Goal: Task Accomplishment & Management: Manage account settings

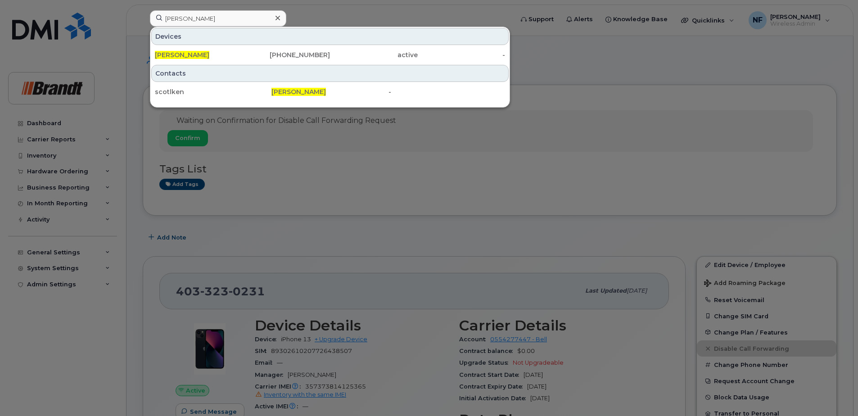
click at [273, 20] on div at bounding box center [277, 18] width 13 height 13
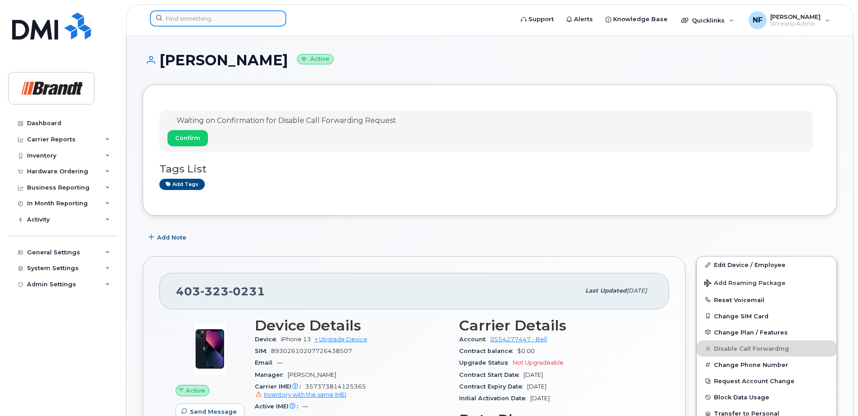
click at [275, 20] on div at bounding box center [218, 18] width 136 height 16
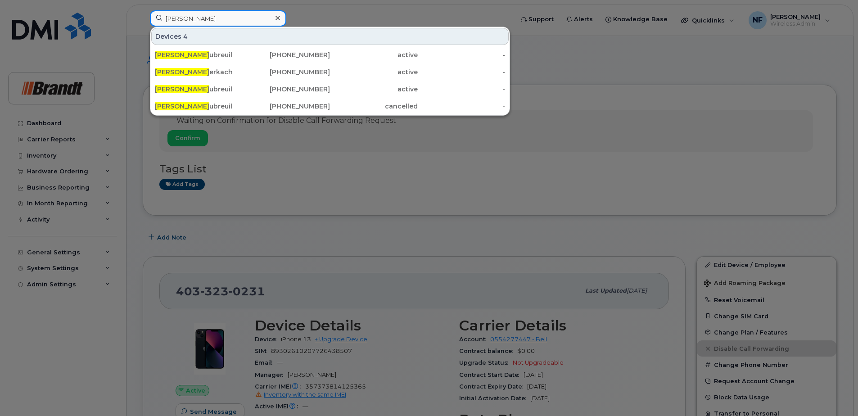
type input "justin d"
click at [282, 167] on div at bounding box center [429, 208] width 858 height 416
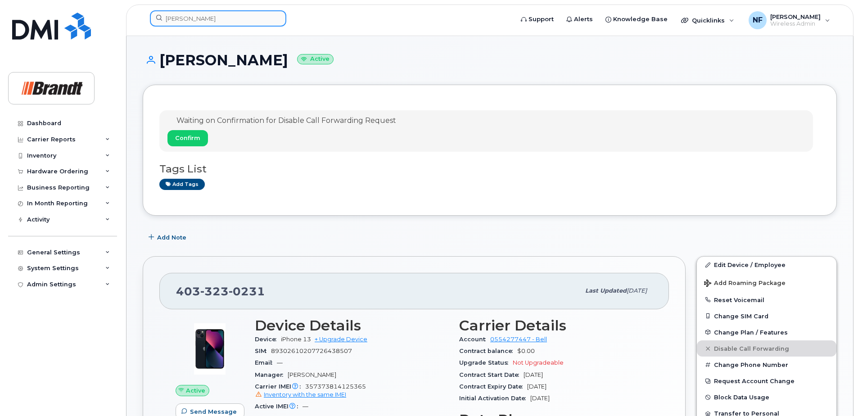
click at [246, 22] on input "justin d" at bounding box center [218, 18] width 136 height 16
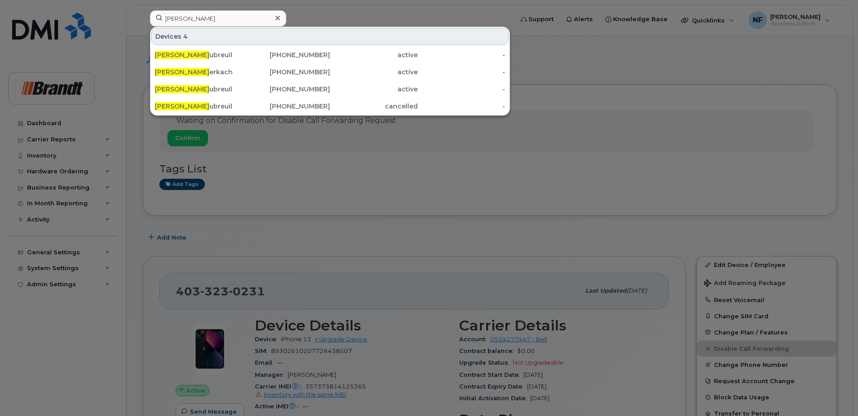
click at [237, 88] on div "Justin D ubreuil" at bounding box center [199, 89] width 88 height 9
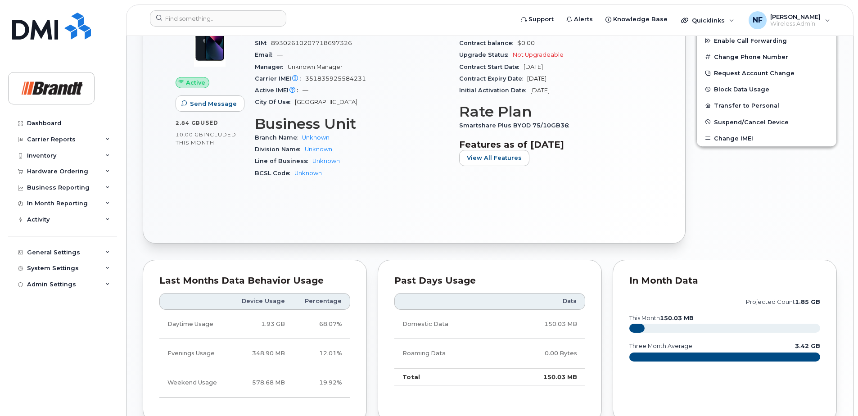
scroll to position [128, 0]
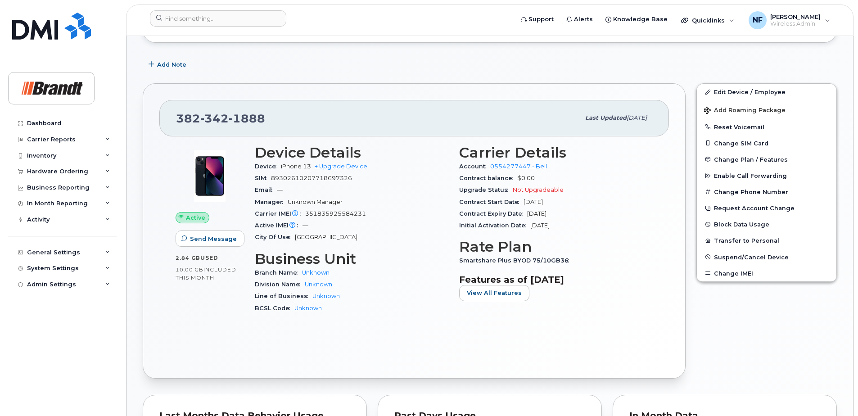
click at [240, 118] on span "1888" at bounding box center [247, 119] width 36 height 14
copy span "382 342 1888"
click at [237, 23] on input at bounding box center [218, 18] width 136 height 16
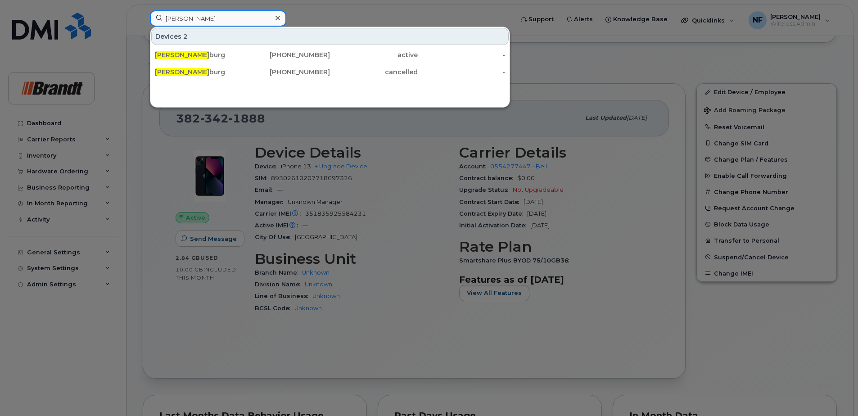
type input "james el"
click at [317, 59] on div "365-355-2976" at bounding box center [287, 54] width 88 height 9
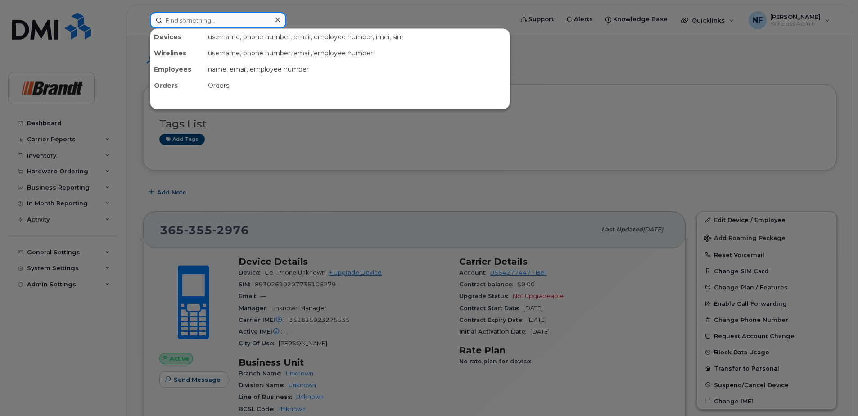
click at [218, 12] on input at bounding box center [218, 20] width 136 height 16
paste input "3653847308"
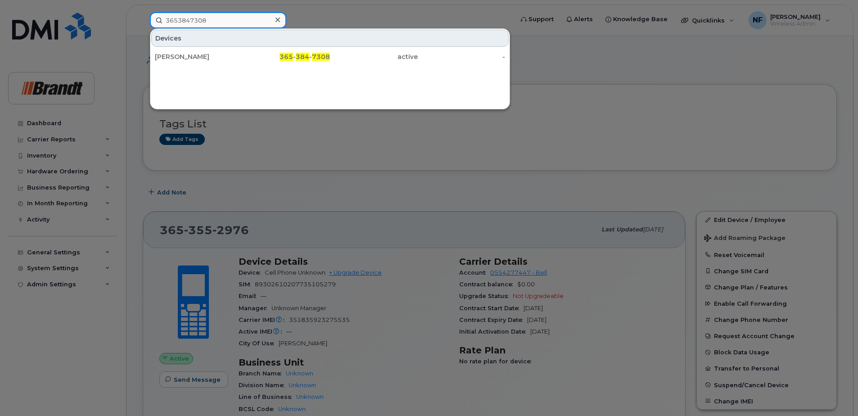
type input "3653847308"
click at [278, 20] on icon at bounding box center [278, 20] width 5 height 5
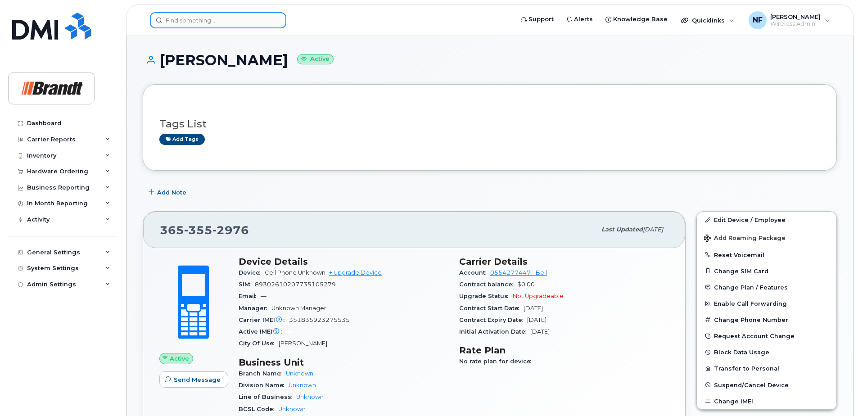
click at [209, 23] on input at bounding box center [218, 20] width 136 height 16
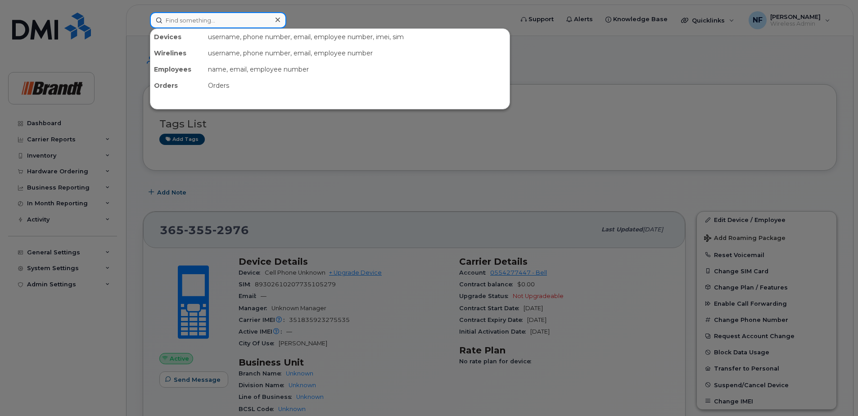
paste input "7809774461"
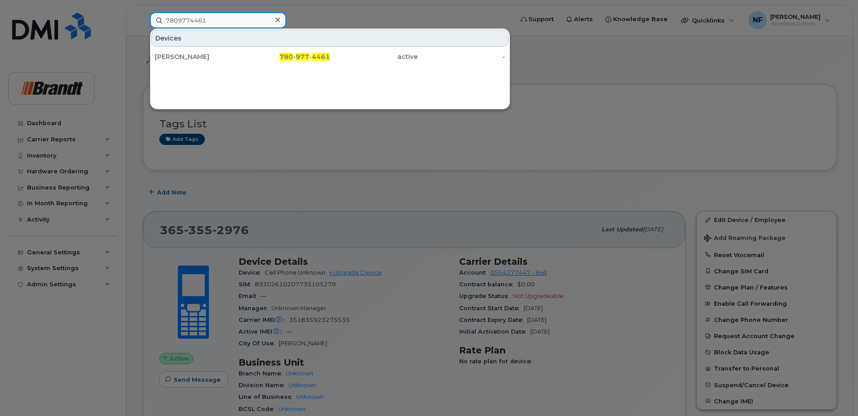
type input "7809774461"
click at [276, 23] on icon at bounding box center [278, 19] width 5 height 7
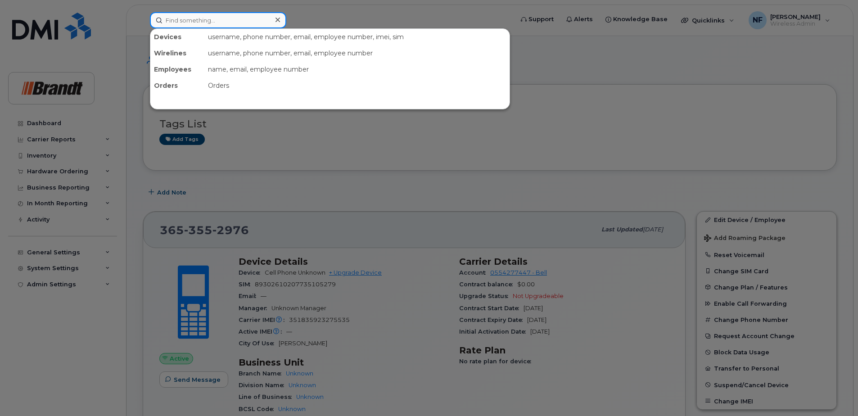
click at [257, 19] on input at bounding box center [218, 20] width 136 height 16
paste input "5142139812"
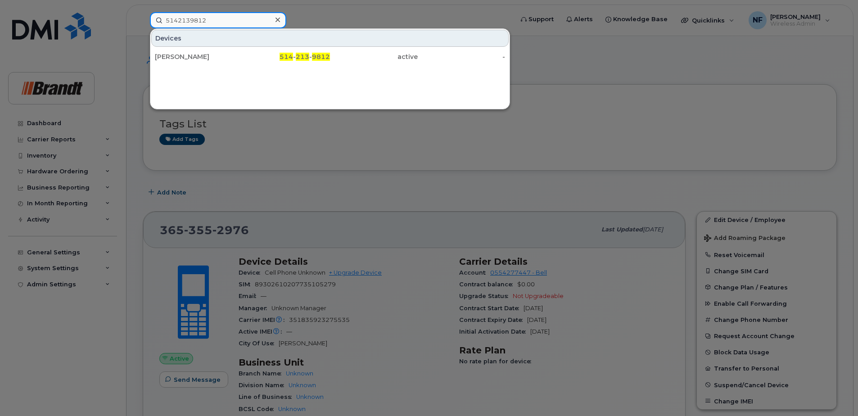
type input "5142139812"
click at [240, 57] on div "Georges Ste Marie" at bounding box center [199, 56] width 88 height 9
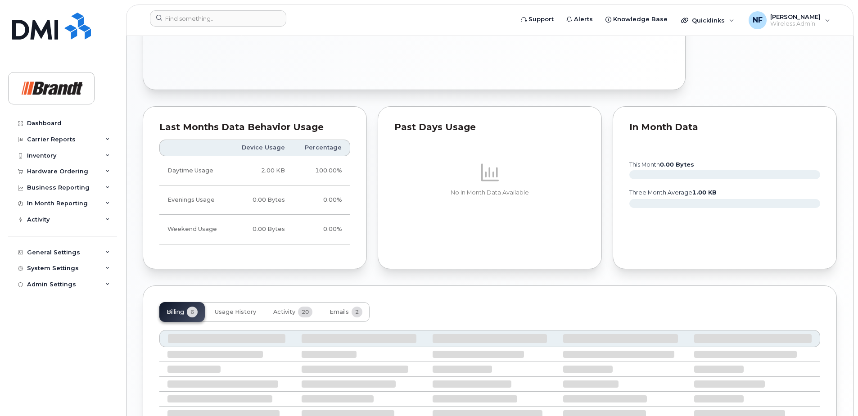
scroll to position [532, 0]
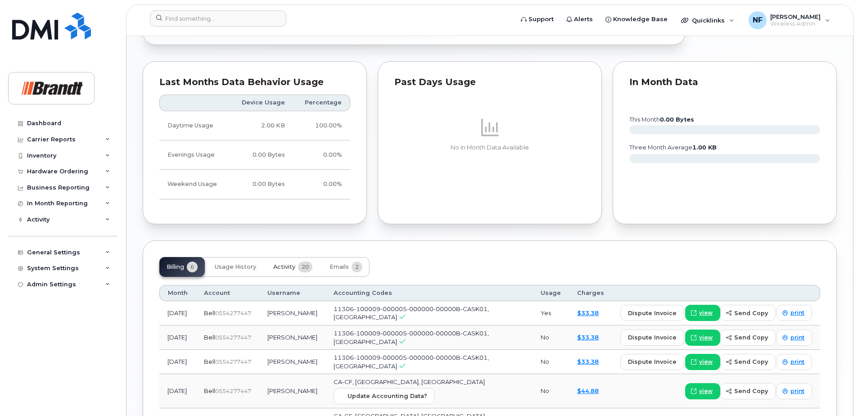
click at [311, 265] on span "20" at bounding box center [305, 267] width 14 height 11
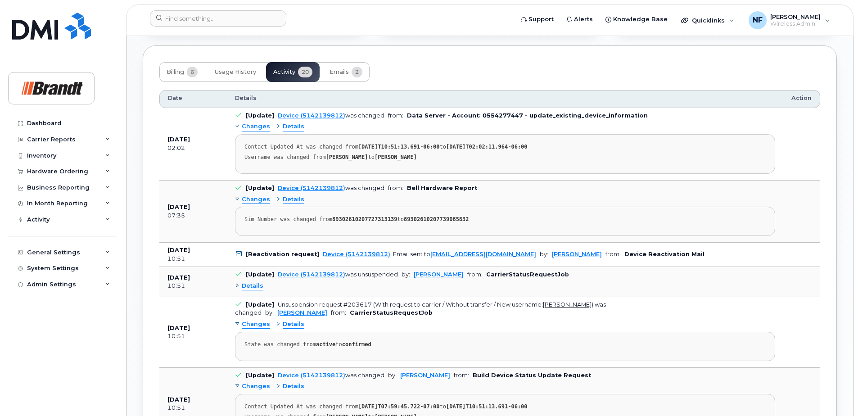
scroll to position [772, 0]
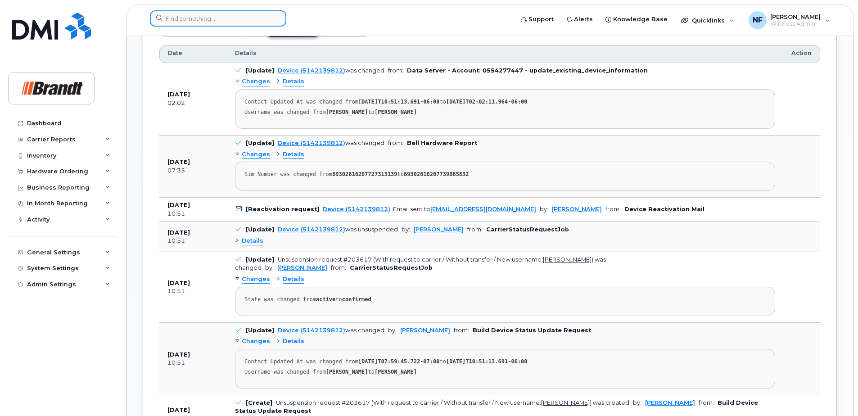
click at [239, 17] on input at bounding box center [218, 18] width 136 height 16
paste input "6393827369"
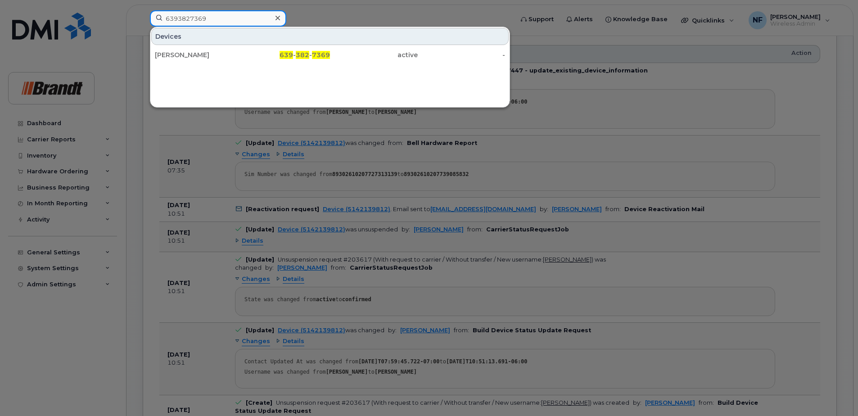
type input "6393827369"
click at [277, 18] on icon at bounding box center [278, 18] width 5 height 5
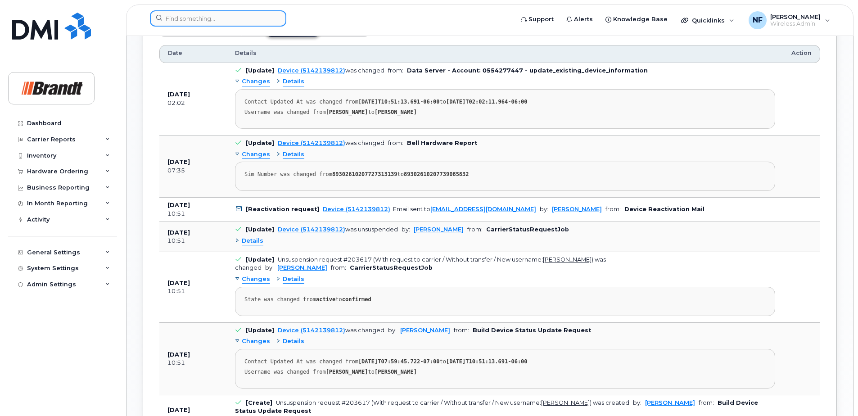
click at [267, 18] on input at bounding box center [218, 18] width 136 height 16
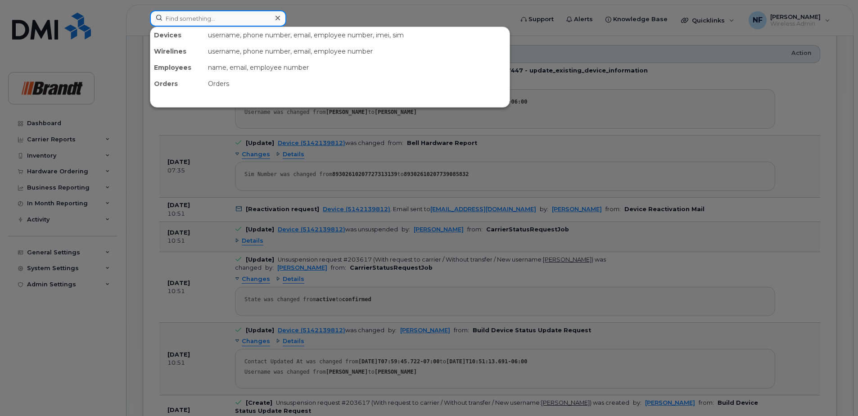
paste input "5012660468"
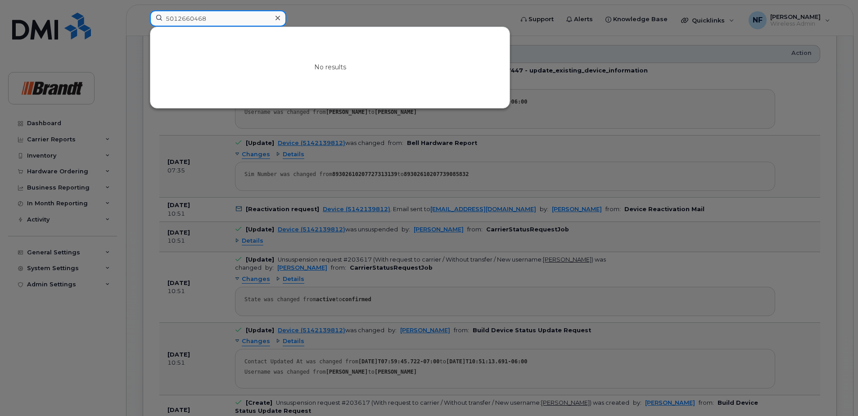
drag, startPoint x: 190, startPoint y: 17, endPoint x: 118, endPoint y: 18, distance: 72.0
click at [143, 18] on div "5012660468 No results" at bounding box center [329, 20] width 372 height 20
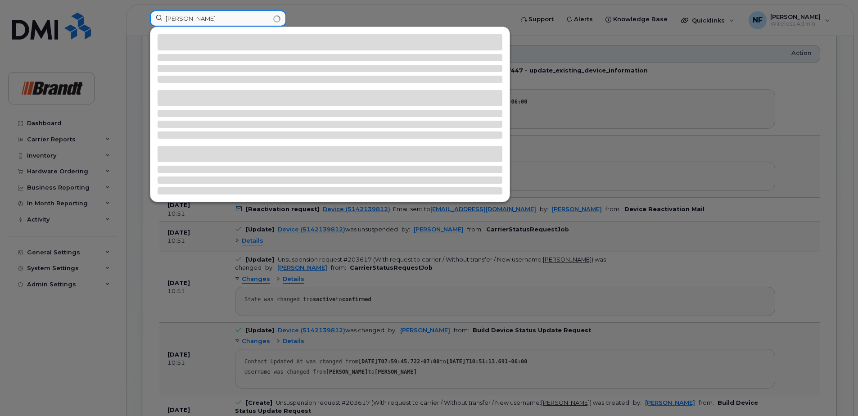
drag, startPoint x: 206, startPoint y: 18, endPoint x: 165, endPoint y: 17, distance: 41.0
click at [165, 17] on input "nathan b" at bounding box center [218, 18] width 136 height 16
type input "nathan b"
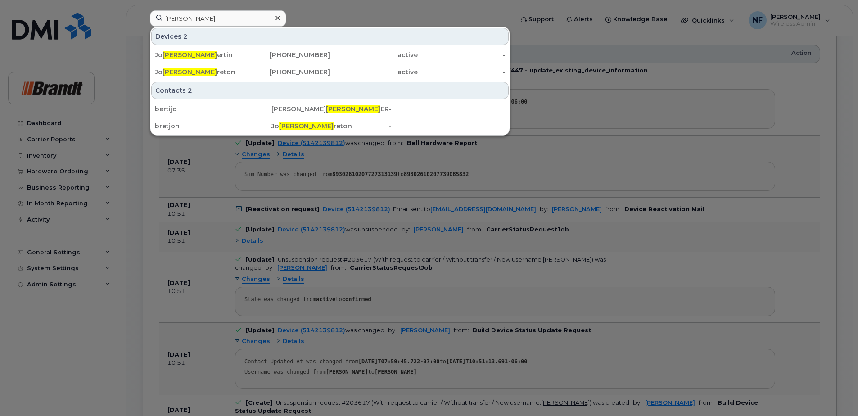
click at [276, 17] on icon at bounding box center [278, 17] width 5 height 7
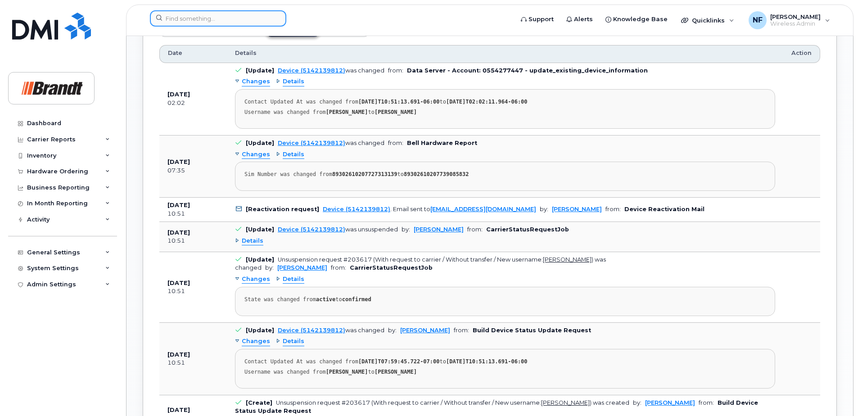
click at [267, 17] on input at bounding box center [218, 18] width 136 height 16
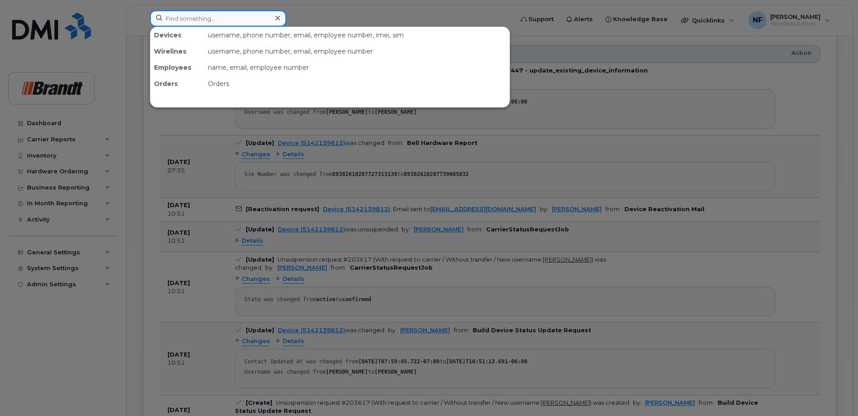
paste input "4038578438"
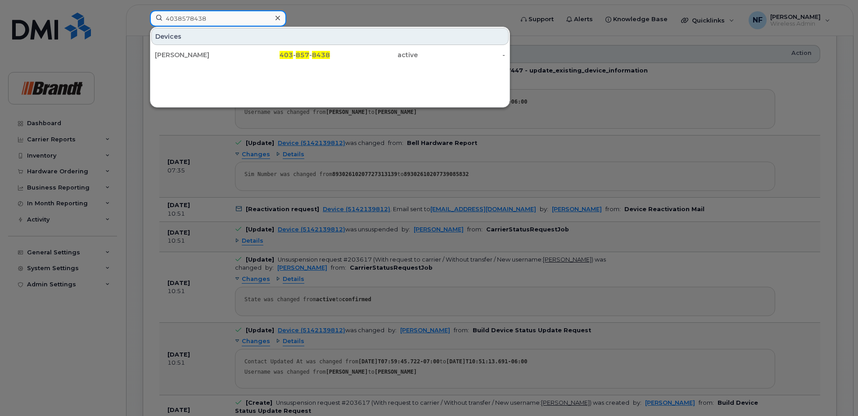
type input "4038578438"
click at [279, 18] on icon at bounding box center [278, 17] width 5 height 7
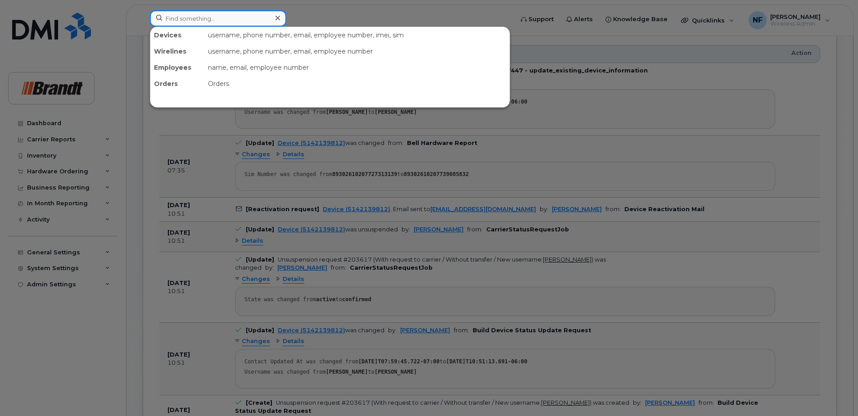
click at [276, 18] on div at bounding box center [218, 18] width 136 height 16
paste input "9023044292"
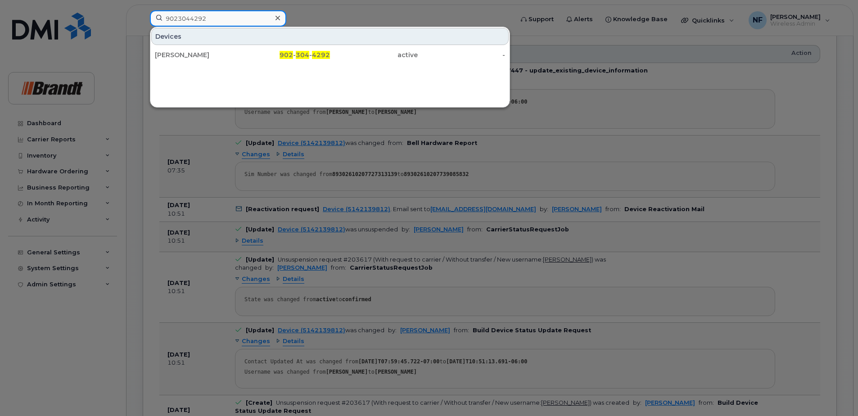
type input "9023044292"
drag, startPoint x: 276, startPoint y: 18, endPoint x: 271, endPoint y: 18, distance: 5.0
click at [276, 18] on icon at bounding box center [278, 17] width 5 height 7
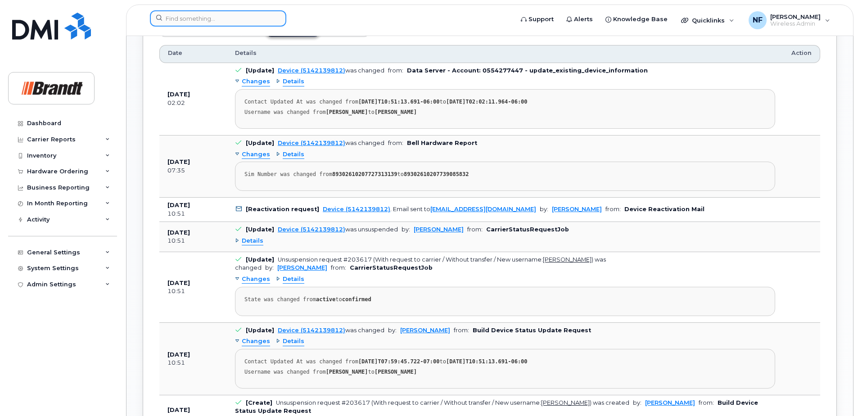
click at [269, 18] on input at bounding box center [218, 18] width 136 height 16
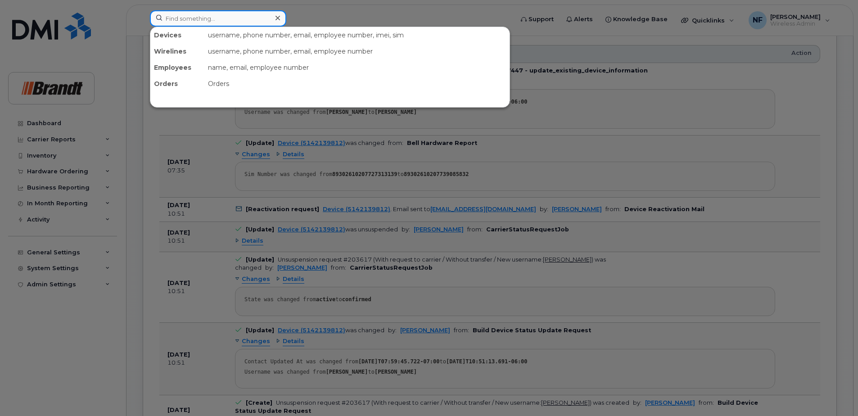
paste input "4035423491"
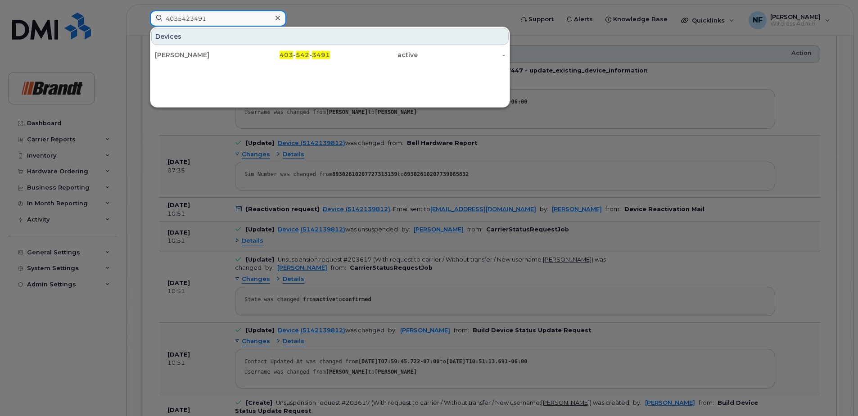
type input "4035423491"
click at [277, 21] on icon at bounding box center [278, 17] width 5 height 7
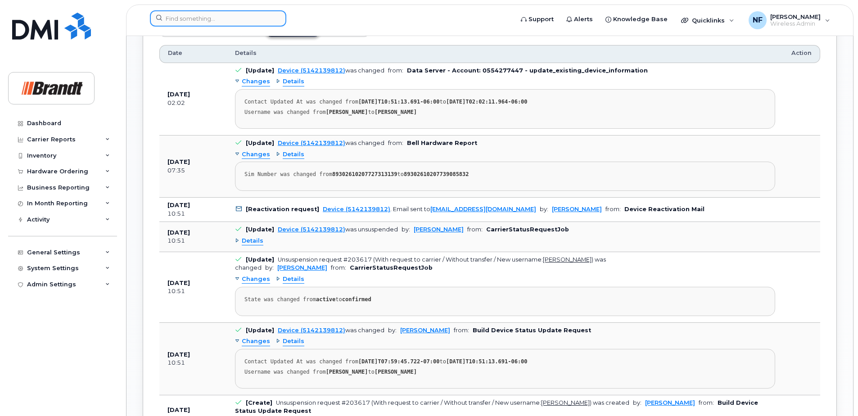
click at [276, 21] on div at bounding box center [218, 18] width 136 height 16
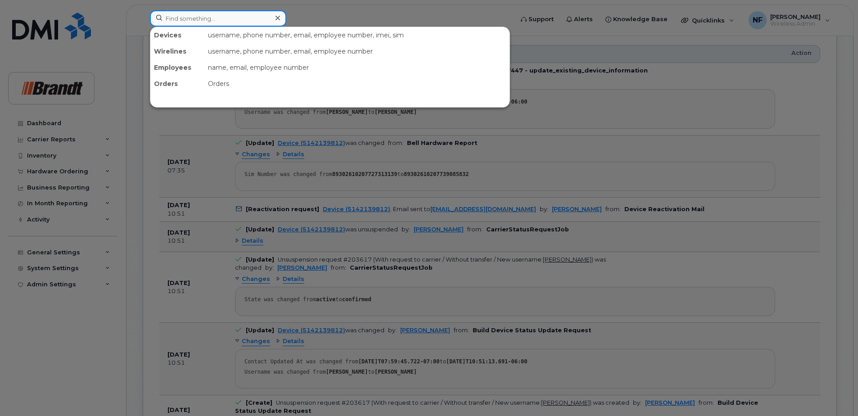
paste input "4038375593"
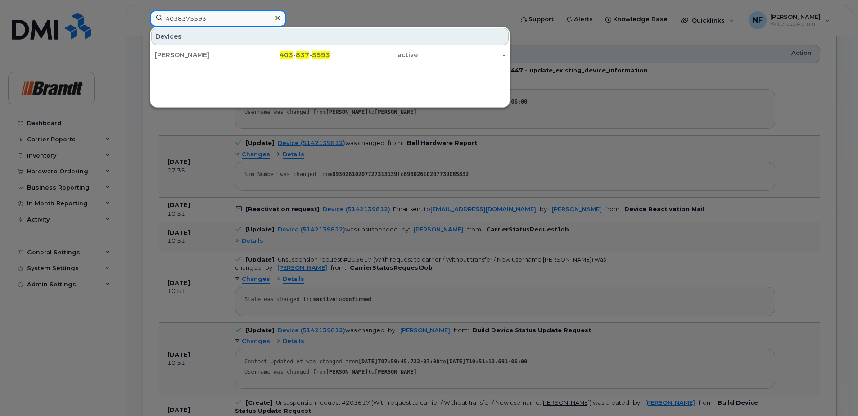
type input "4038375593"
click at [280, 20] on div at bounding box center [277, 18] width 13 height 13
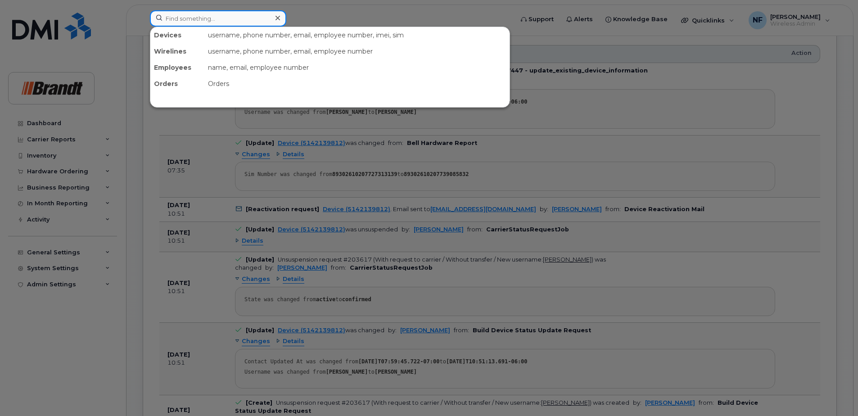
click at [277, 19] on div at bounding box center [218, 18] width 136 height 16
paste input "3065339854"
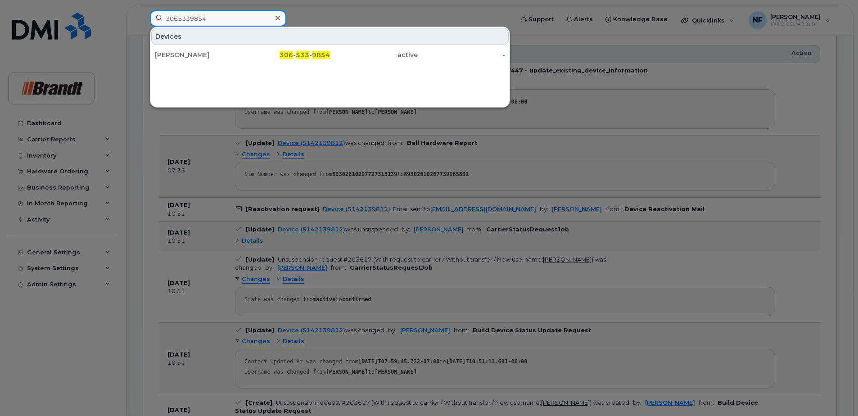
type input "3065339854"
drag, startPoint x: 276, startPoint y: 13, endPoint x: 269, endPoint y: 22, distance: 11.5
click at [276, 13] on div at bounding box center [277, 18] width 13 height 13
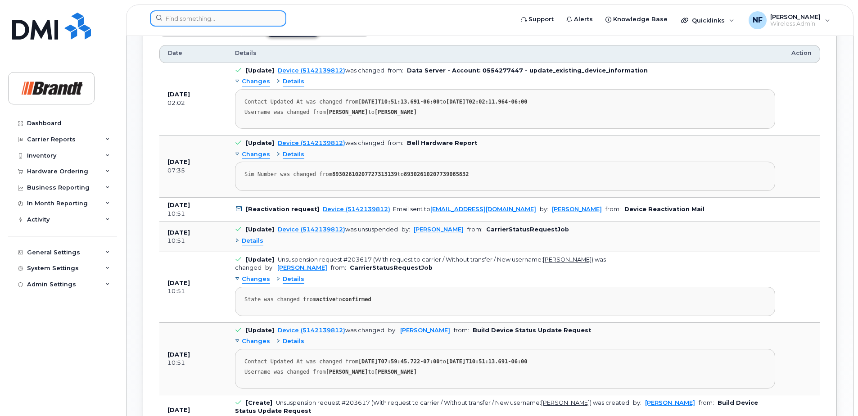
click at [269, 22] on input at bounding box center [218, 18] width 136 height 16
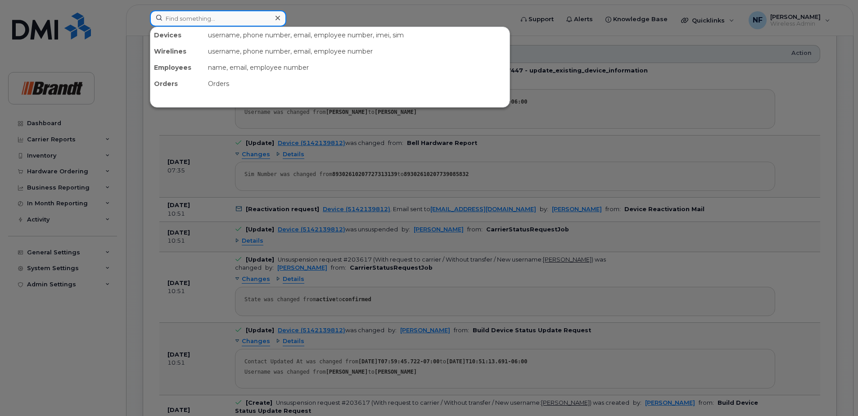
paste input "7052214067"
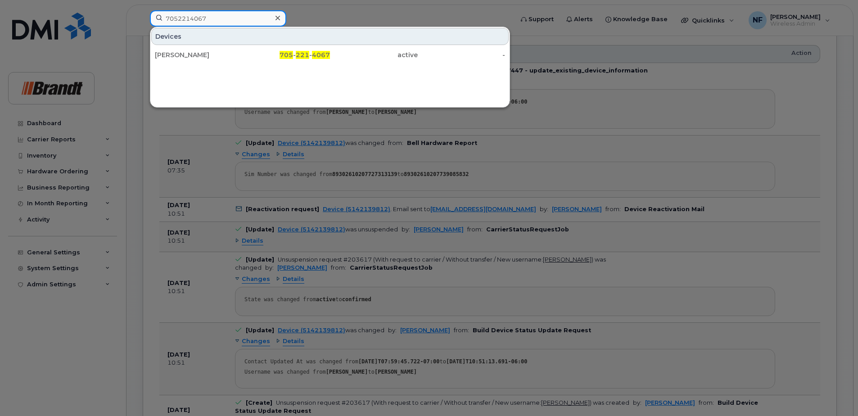
type input "7052214067"
click at [276, 21] on div at bounding box center [277, 18] width 13 height 13
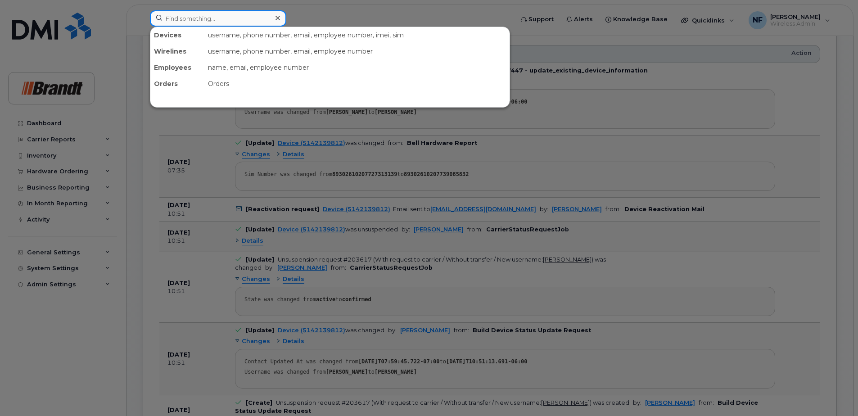
click at [275, 20] on div at bounding box center [218, 18] width 136 height 16
paste input "4188800192"
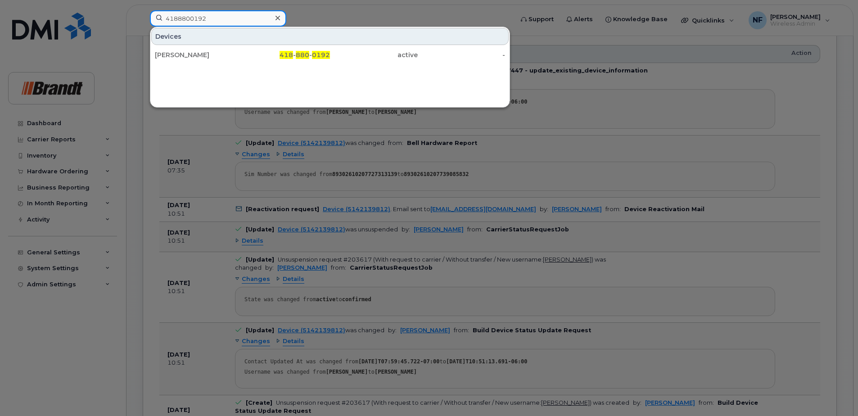
type input "4188800192"
click at [277, 16] on icon at bounding box center [278, 17] width 5 height 7
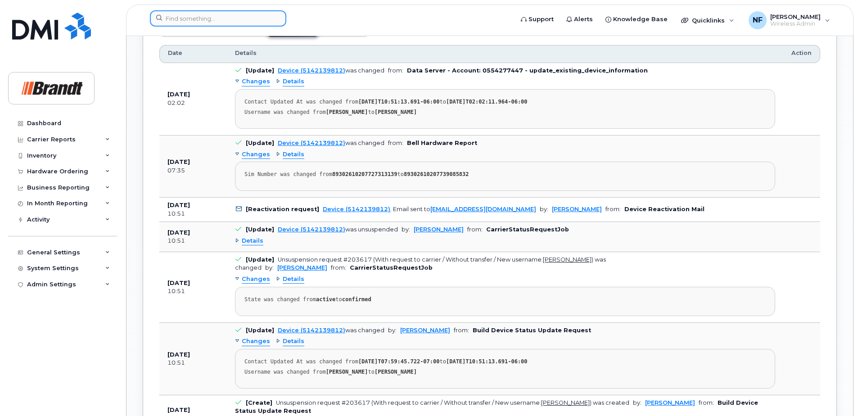
click at [267, 18] on input at bounding box center [218, 18] width 136 height 16
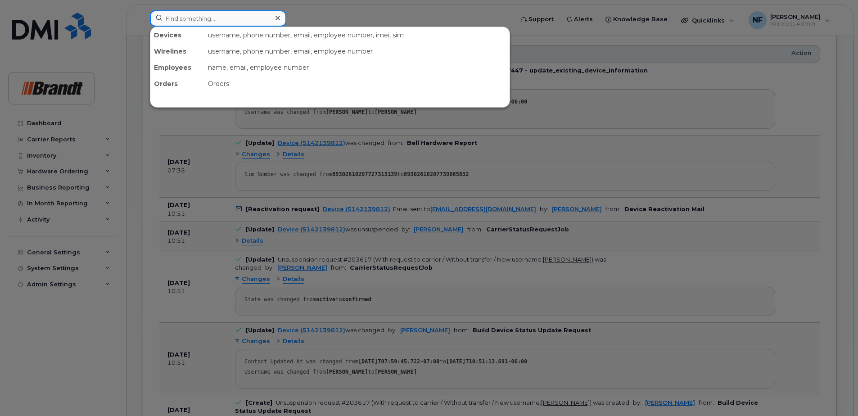
paste input "6395714910"
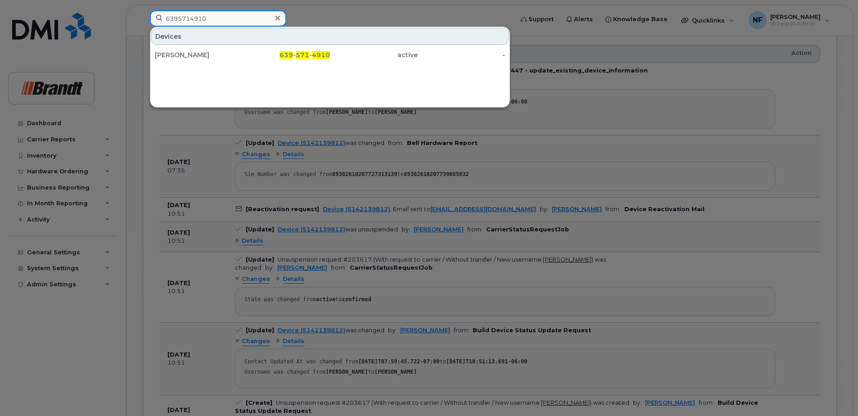
type input "6395714910"
click at [274, 21] on div at bounding box center [277, 18] width 13 height 13
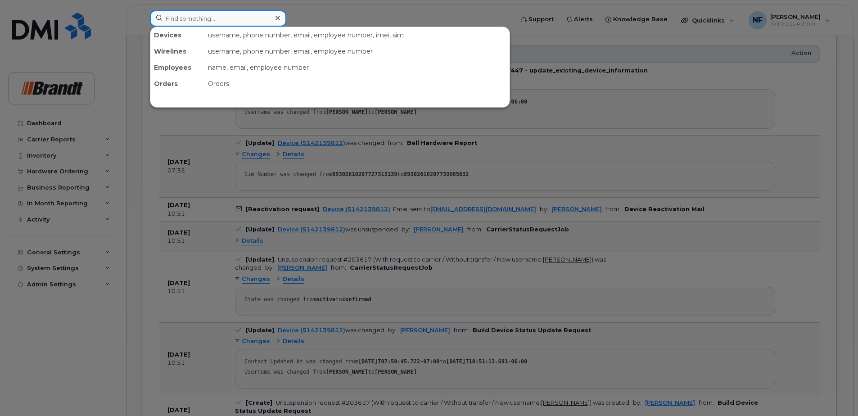
click at [275, 19] on div at bounding box center [218, 18] width 136 height 16
paste input "3653552976"
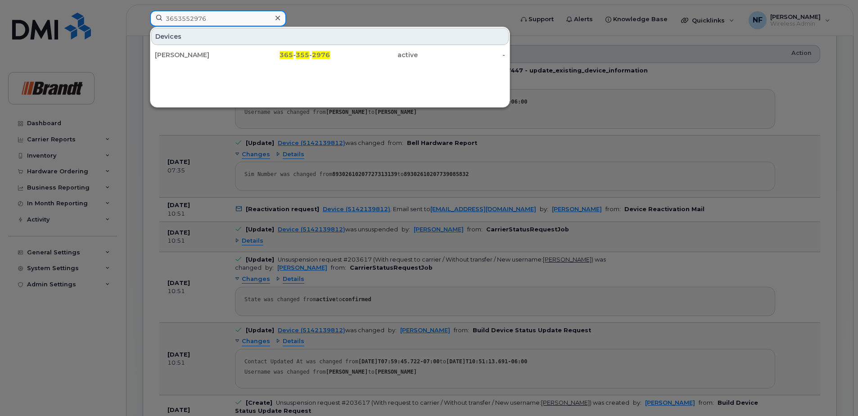
type input "3653552976"
click at [278, 19] on icon at bounding box center [278, 18] width 5 height 5
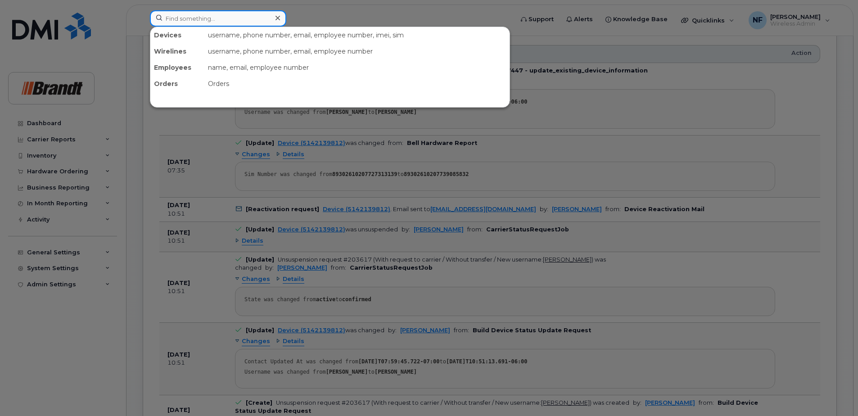
click at [209, 15] on input at bounding box center [218, 18] width 136 height 16
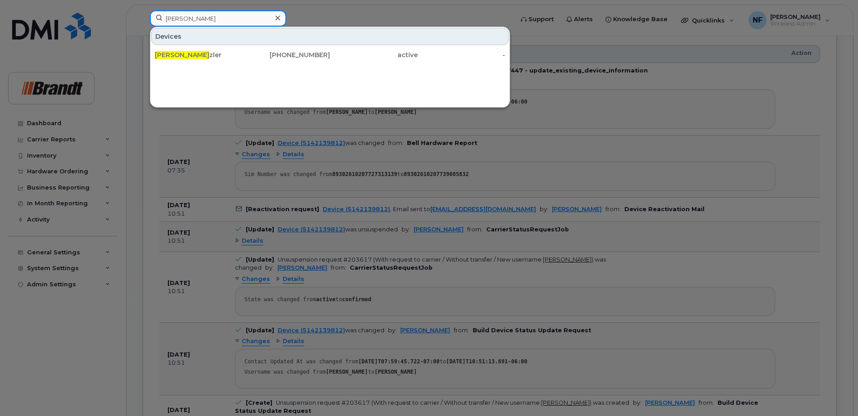
type input "rory kren"
click at [283, 15] on div at bounding box center [277, 18] width 13 height 13
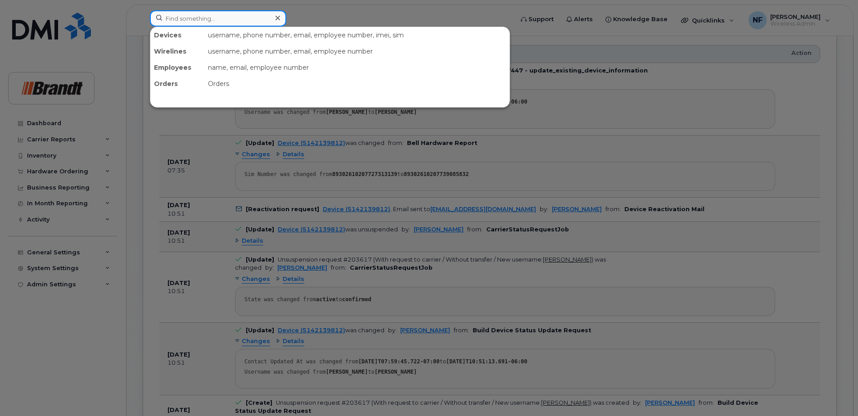
click at [279, 16] on div at bounding box center [218, 18] width 136 height 16
paste input "7058686598"
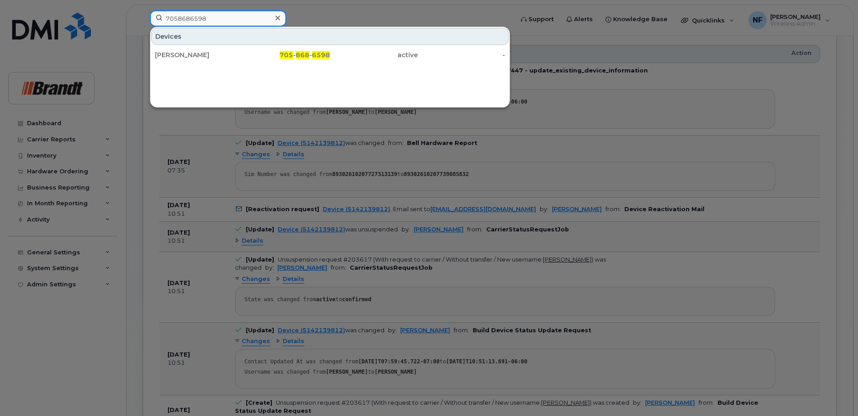
type input "7058686598"
click at [276, 19] on icon at bounding box center [278, 17] width 5 height 7
click at [276, 19] on div at bounding box center [218, 18] width 136 height 16
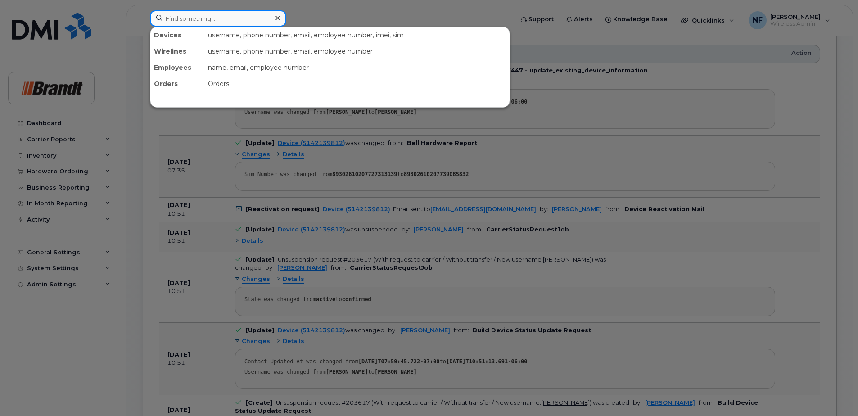
paste input "8192664357"
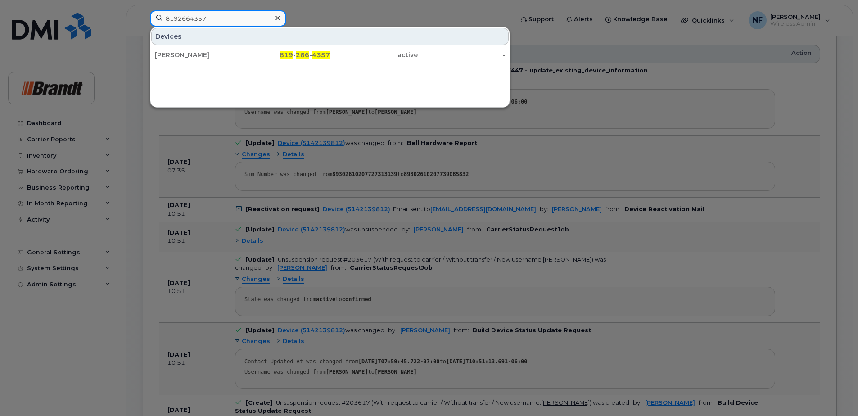
type input "8192664357"
click at [280, 18] on div at bounding box center [277, 18] width 13 height 13
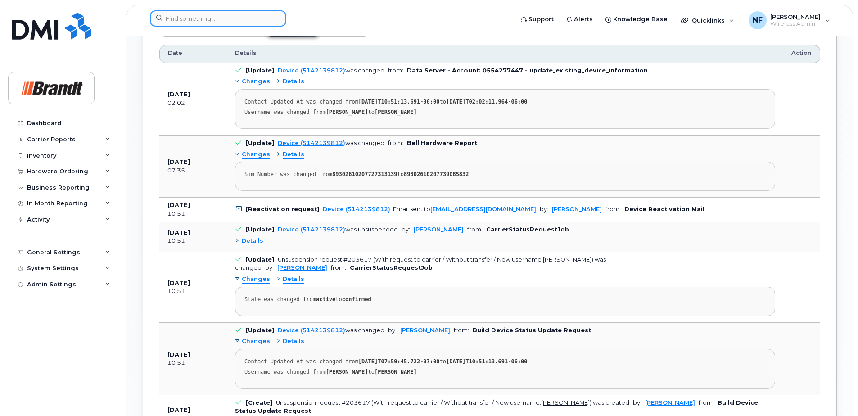
click at [274, 16] on div at bounding box center [218, 18] width 136 height 16
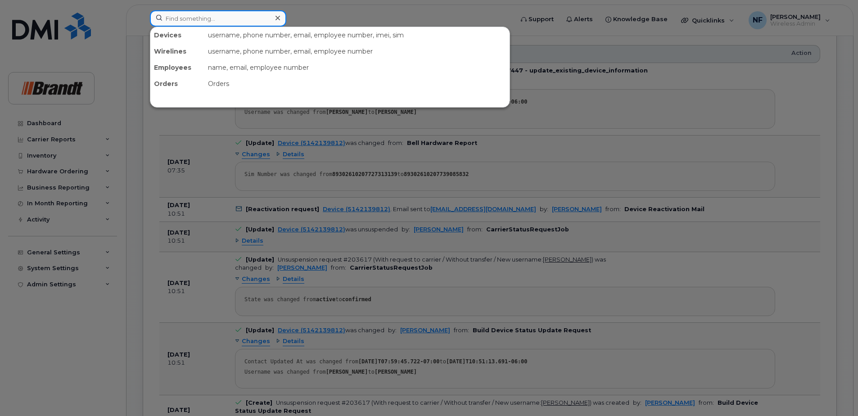
paste input "4383499550"
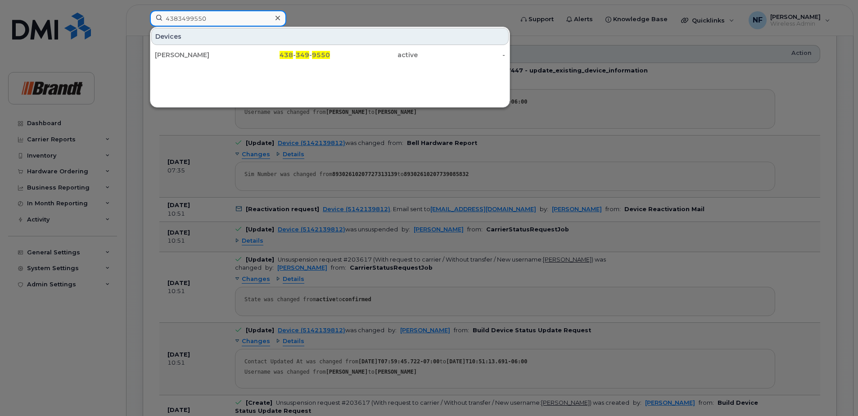
type input "4383499550"
click at [278, 16] on icon at bounding box center [278, 17] width 5 height 7
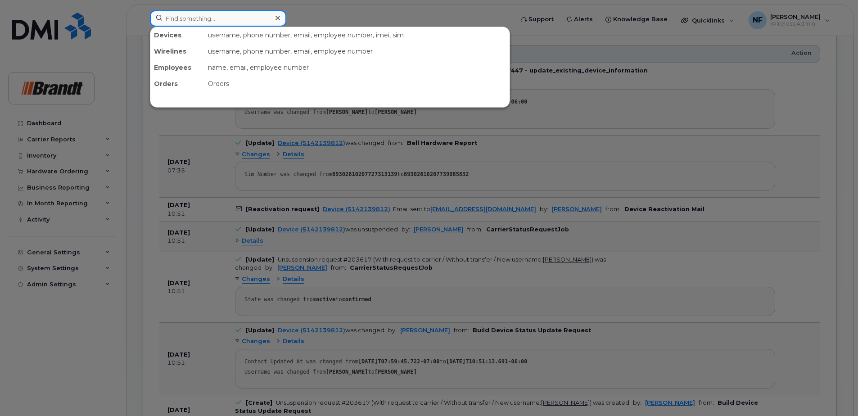
click at [277, 17] on div at bounding box center [218, 18] width 136 height 16
paste input "7783493496"
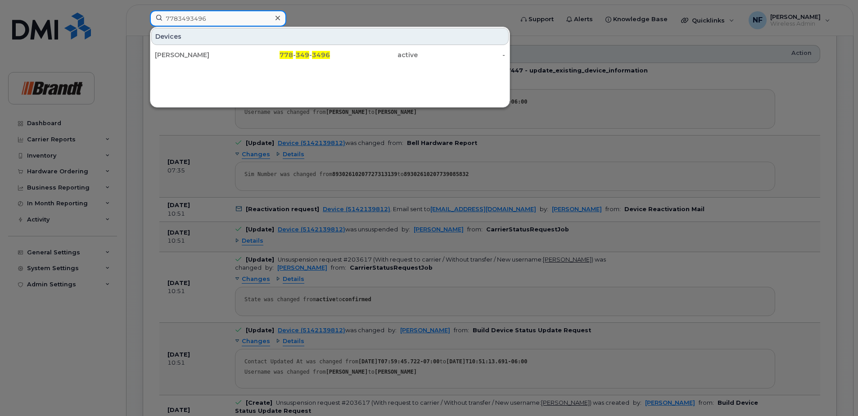
type input "7783493496"
click at [278, 20] on icon at bounding box center [278, 17] width 5 height 7
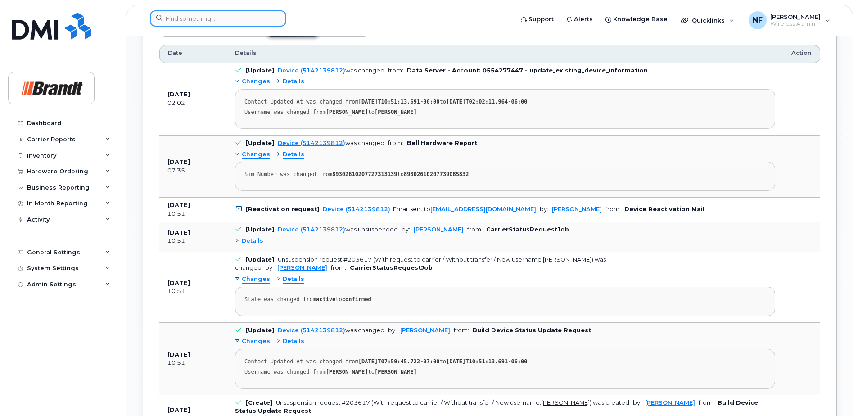
click at [263, 19] on input at bounding box center [218, 18] width 136 height 16
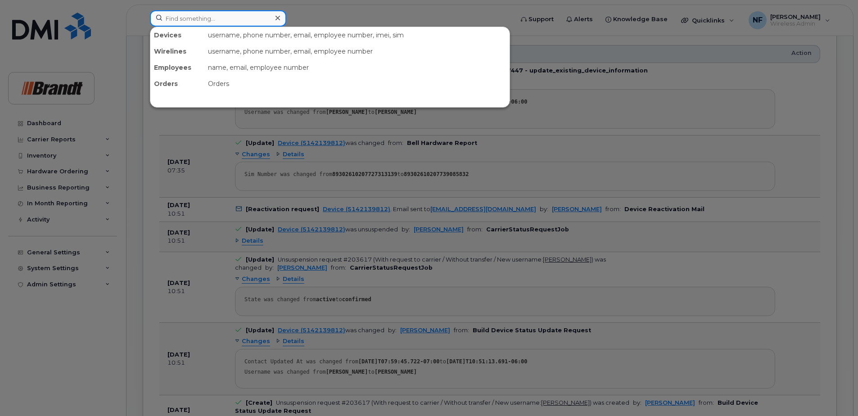
paste input "3653233012"
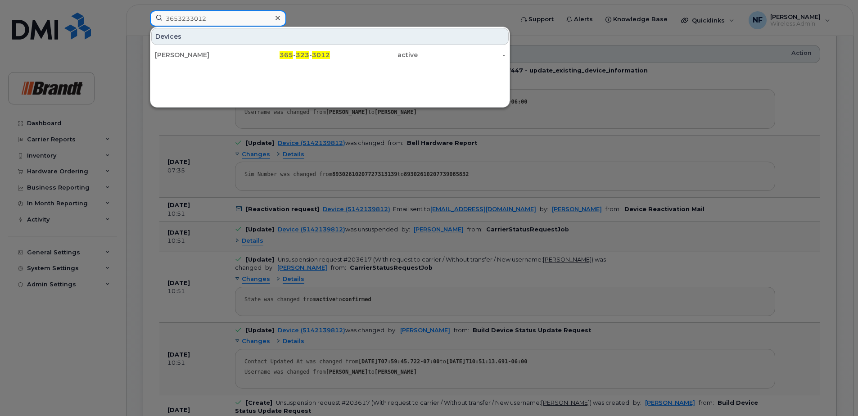
type input "3653233012"
click at [253, 55] on div "365 - 323 - 3012" at bounding box center [287, 54] width 88 height 9
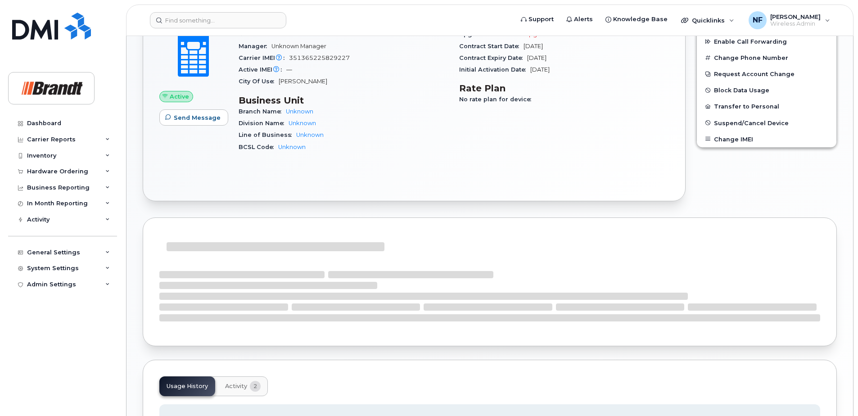
scroll to position [352, 0]
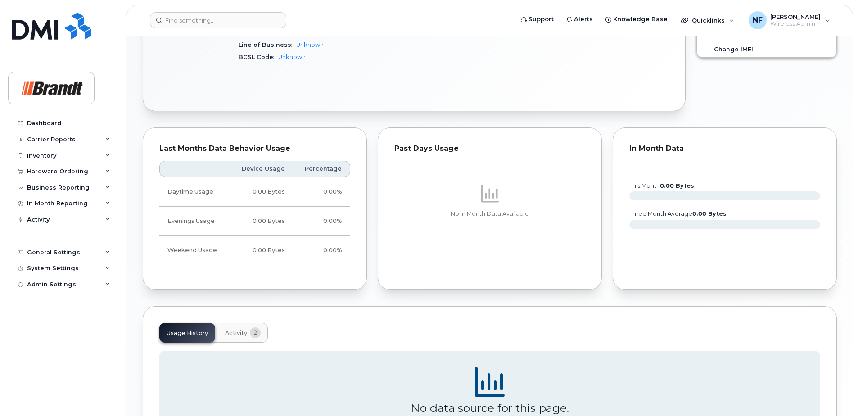
drag, startPoint x: 239, startPoint y: 332, endPoint x: 248, endPoint y: 315, distance: 19.3
click at [239, 332] on span "Activity" at bounding box center [236, 333] width 22 height 7
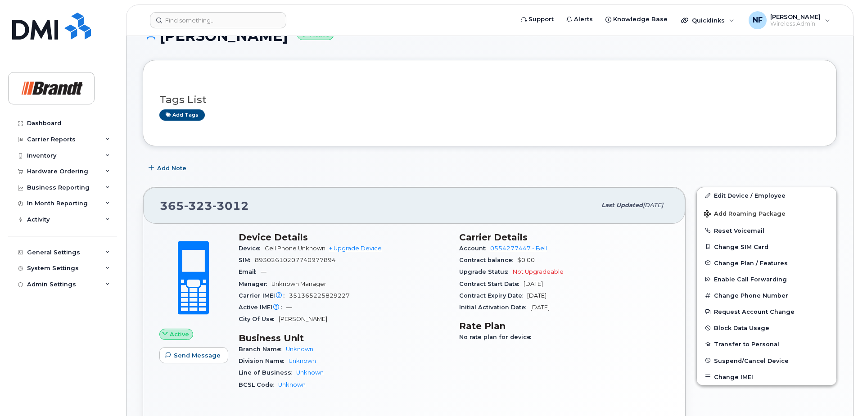
scroll to position [0, 0]
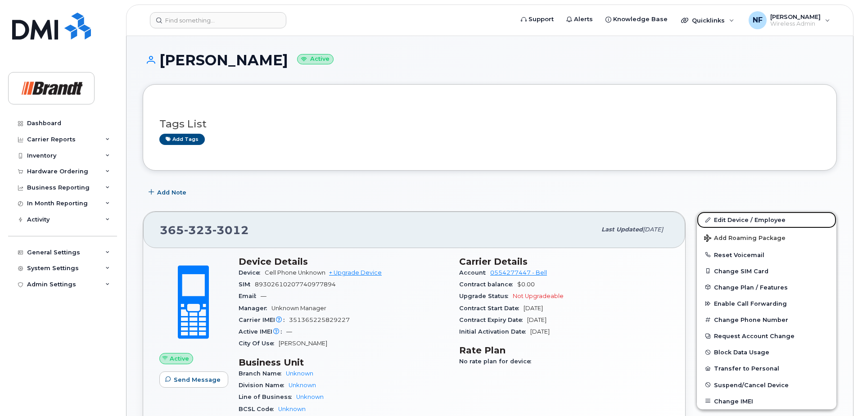
click at [750, 221] on link "Edit Device / Employee" at bounding box center [767, 220] width 140 height 16
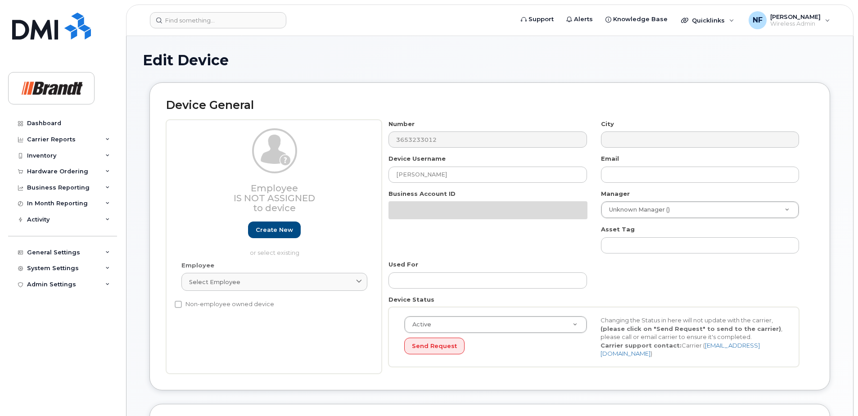
select select "33722384"
select select "34499151"
select select "35132258"
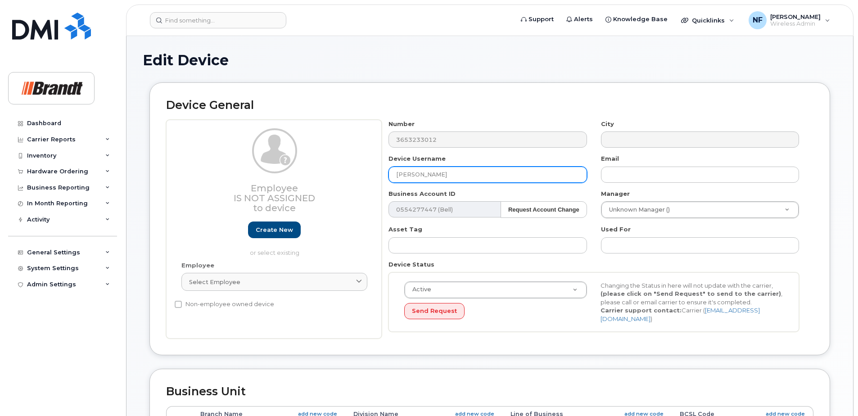
drag, startPoint x: 433, startPoint y: 175, endPoint x: 340, endPoint y: 179, distance: 92.4
click at [340, 179] on div "Employee Is not assigned to device Create new or select existing Employee Selec…" at bounding box center [489, 229] width 647 height 219
type input "Steve Ecker"
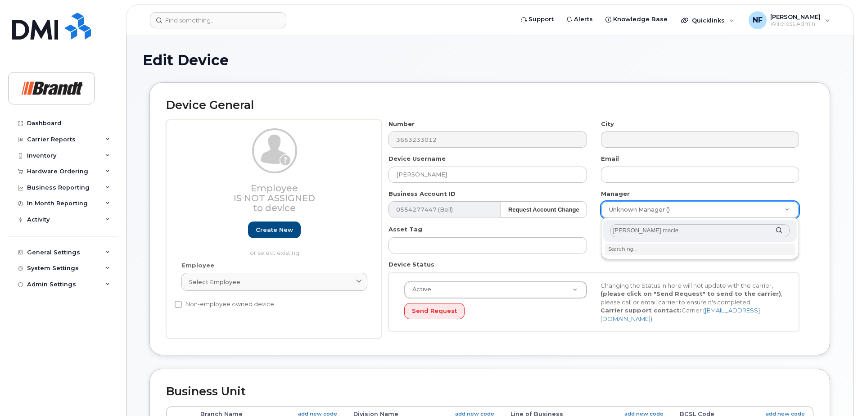
drag, startPoint x: 648, startPoint y: 231, endPoint x: 593, endPoint y: 231, distance: 55.4
click at [593, 231] on body "Support Alerts Knowledge Base Quicklinks Suspend / Cancel Device Change SIM Car…" at bounding box center [429, 396] width 858 height 792
click at [651, 235] on input "macleod" at bounding box center [699, 230] width 179 height 13
type input "macleod"
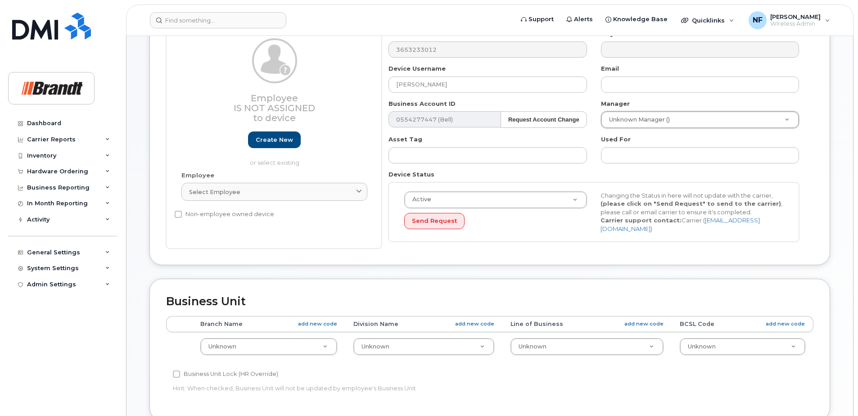
scroll to position [135, 0]
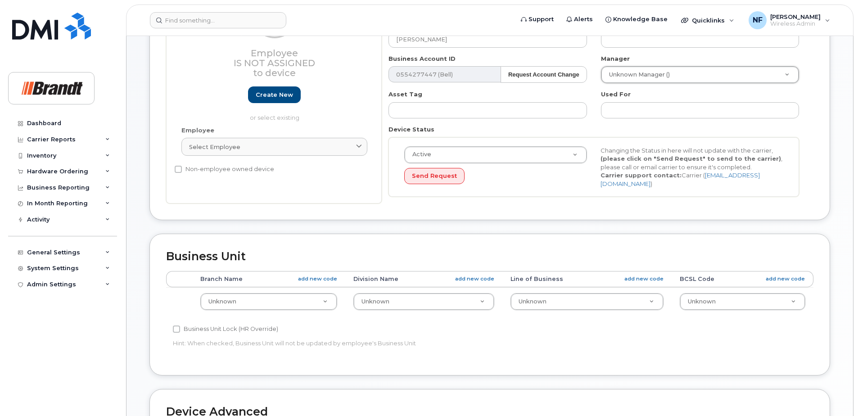
click at [357, 149] on icon at bounding box center [359, 147] width 6 height 6
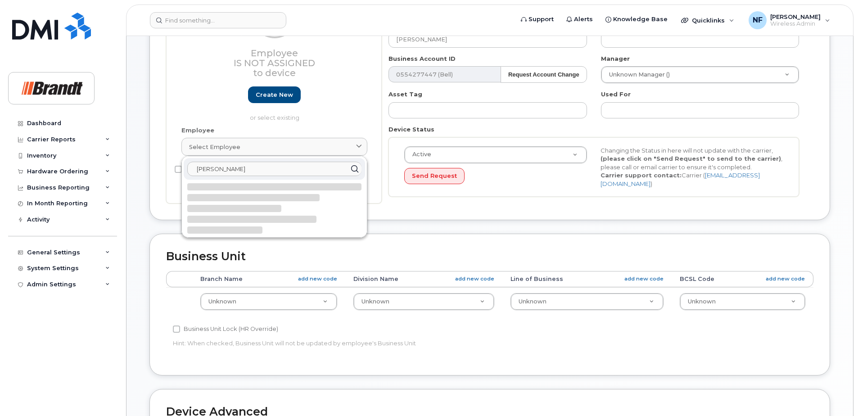
type input "eck"
click at [380, 189] on div "Employee Is not assigned to device Create new or select existing Employee Selec…" at bounding box center [274, 94] width 216 height 219
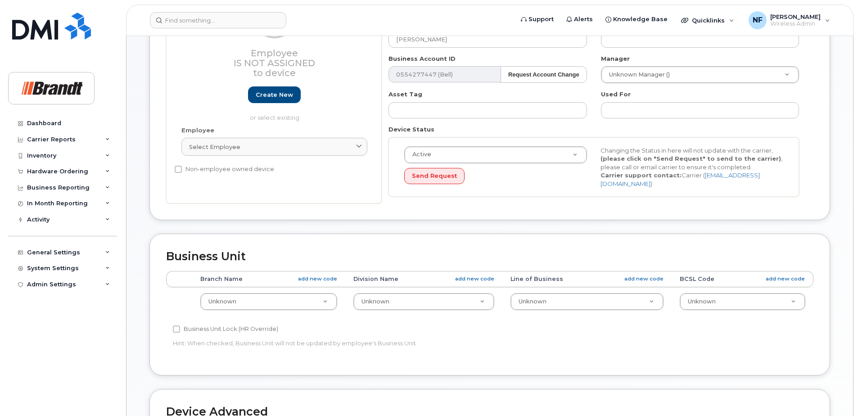
scroll to position [45, 0]
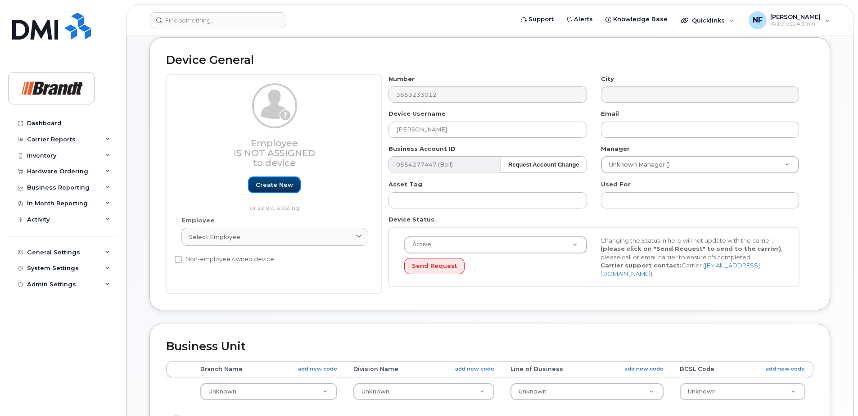
click at [268, 180] on link "Create new" at bounding box center [274, 184] width 53 height 17
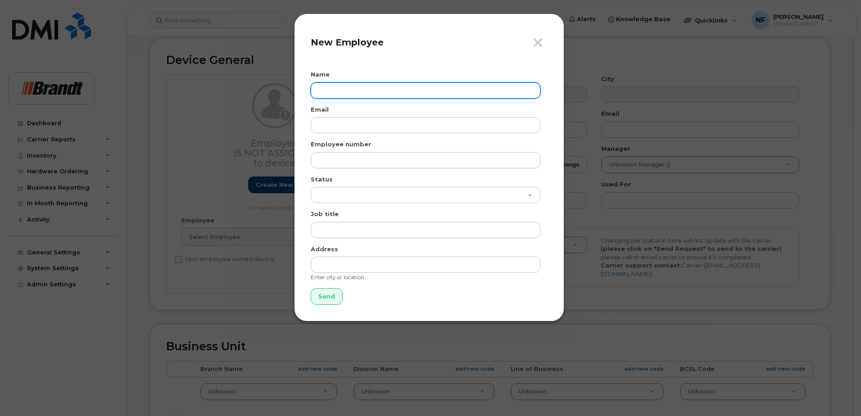
click at [359, 85] on input "text" at bounding box center [426, 90] width 230 height 16
type input "Steve Ecker"
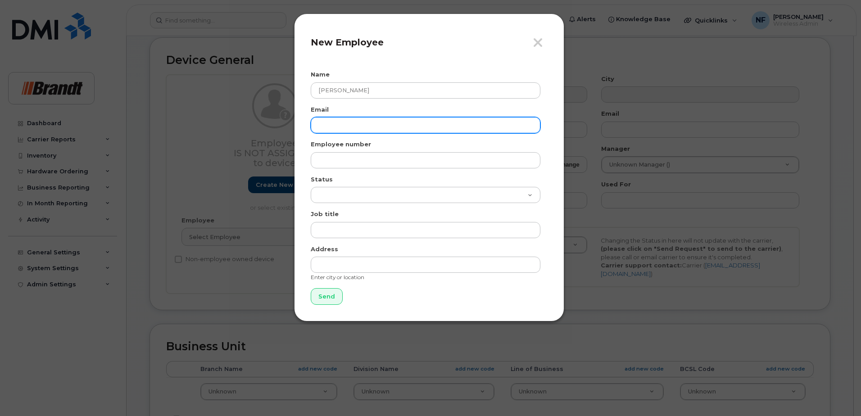
drag, startPoint x: 344, startPoint y: 129, endPoint x: 274, endPoint y: 240, distance: 131.5
click at [344, 129] on input "email" at bounding box center [426, 125] width 230 height 16
click at [413, 118] on input "email" at bounding box center [426, 125] width 230 height 16
paste input "SEcker@brandt.ca"
type input "SEcker@brandt.ca"
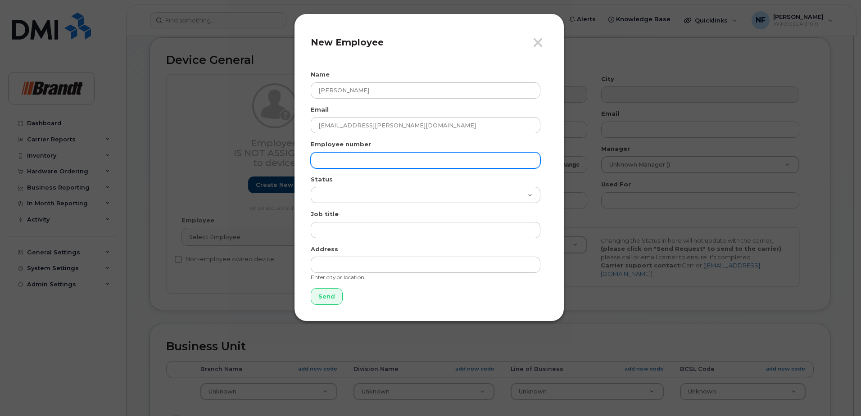
click at [355, 162] on input "text" at bounding box center [426, 160] width 230 height 16
drag, startPoint x: 341, startPoint y: 159, endPoint x: 344, endPoint y: 163, distance: 5.0
click at [341, 159] on input "text" at bounding box center [426, 160] width 230 height 16
paste input "eckest"
type input "eckest"
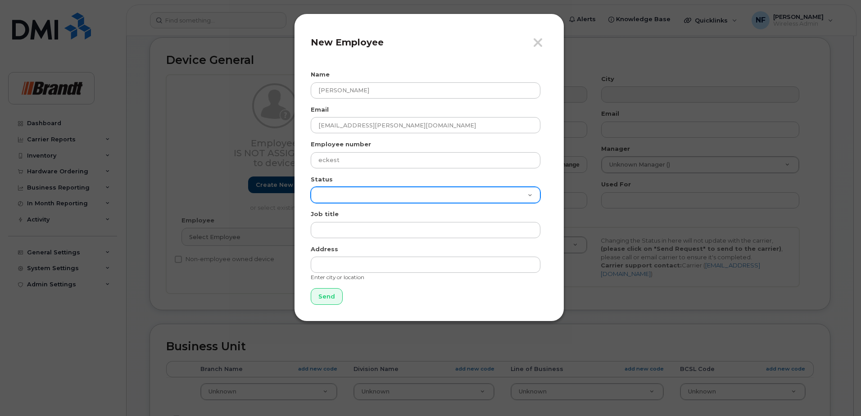
click at [336, 198] on select "Active On-Leave Long Term Short Term Maternity Leave Temp Layoff Inactive" at bounding box center [426, 195] width 230 height 16
select select "active"
click at [311, 187] on select "Active On-Leave Long Term Short Term Maternity Leave Temp Layoff Inactive" at bounding box center [426, 195] width 230 height 16
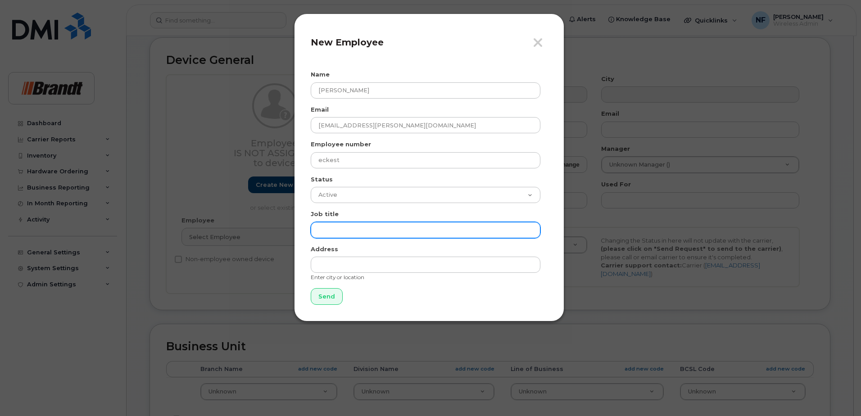
click at [363, 226] on input "text" at bounding box center [426, 230] width 230 height 16
type input "T"
click at [386, 231] on input "Fieldman BCST - C&F" at bounding box center [426, 230] width 230 height 16
type input "[PERSON_NAME] BCST - MH"
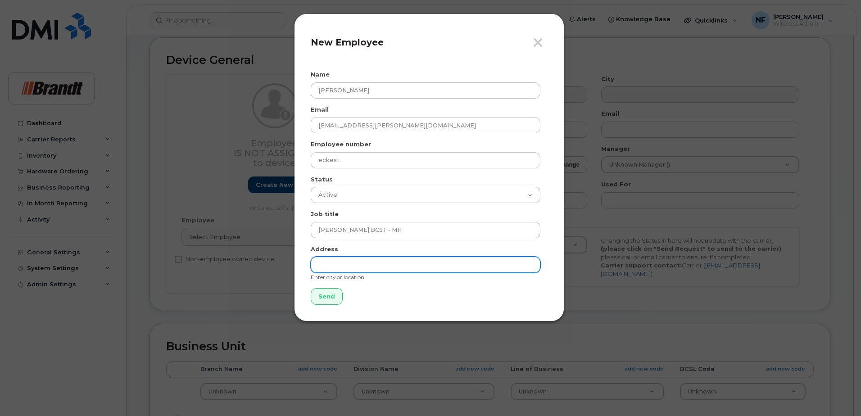
click at [383, 262] on input "text" at bounding box center [426, 265] width 230 height 16
type input "[GEOGRAPHIC_DATA]"
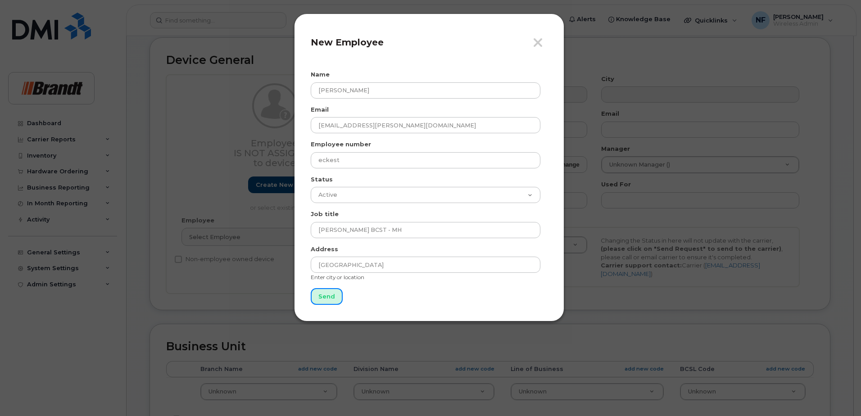
click at [330, 297] on input "Send" at bounding box center [327, 296] width 32 height 17
type input "Send"
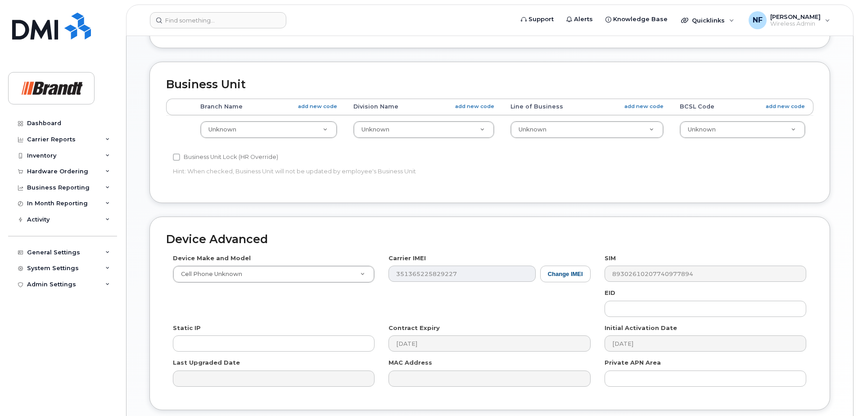
scroll to position [429, 0]
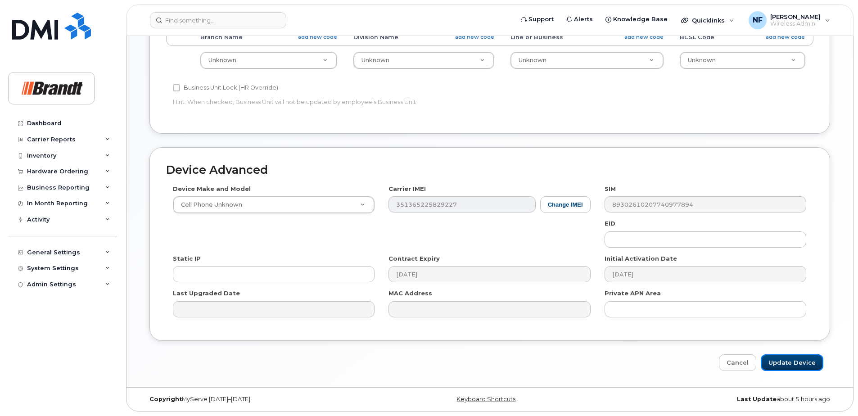
click at [799, 370] on input "Update Device" at bounding box center [792, 362] width 63 height 17
type input "Saving..."
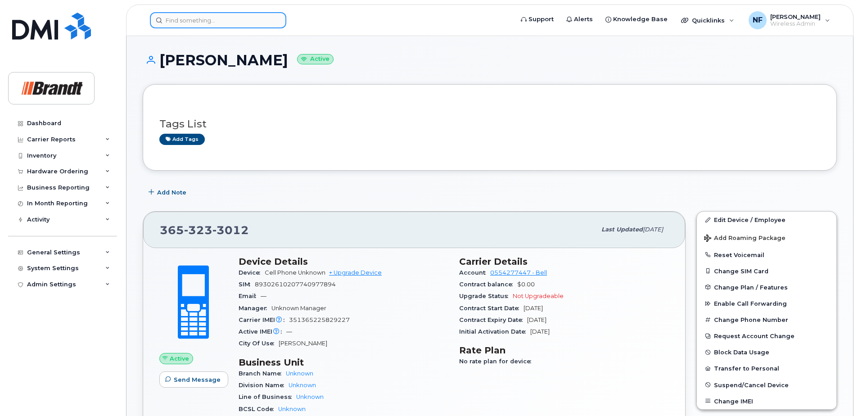
drag, startPoint x: 240, startPoint y: 23, endPoint x: 234, endPoint y: 28, distance: 7.7
click at [240, 23] on input at bounding box center [218, 20] width 136 height 16
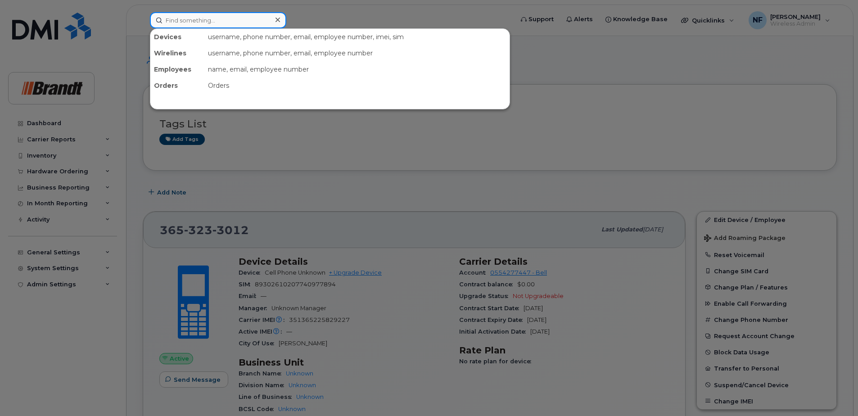
paste input "3653847308"
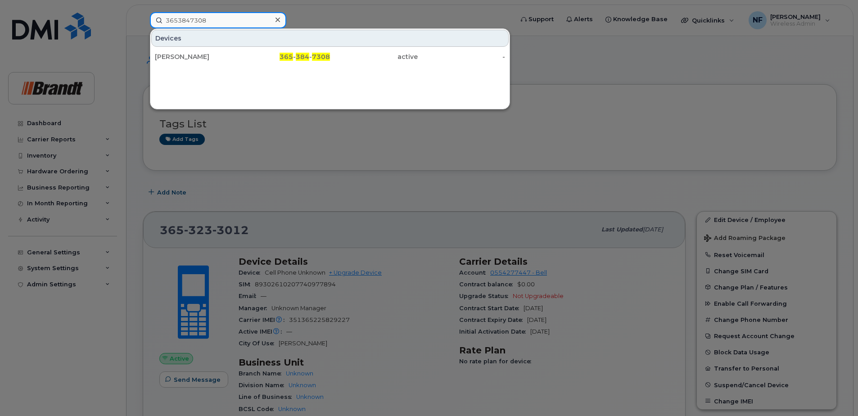
type input "3653847308"
click at [234, 55] on div "Mike Haliwyz" at bounding box center [199, 56] width 88 height 9
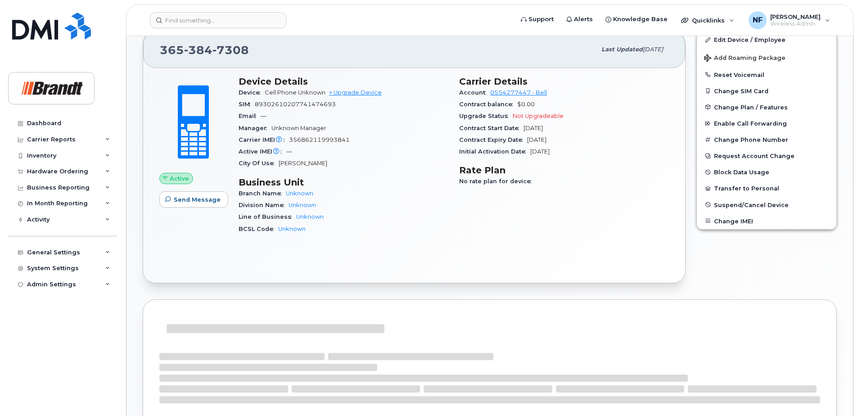
scroll to position [419, 0]
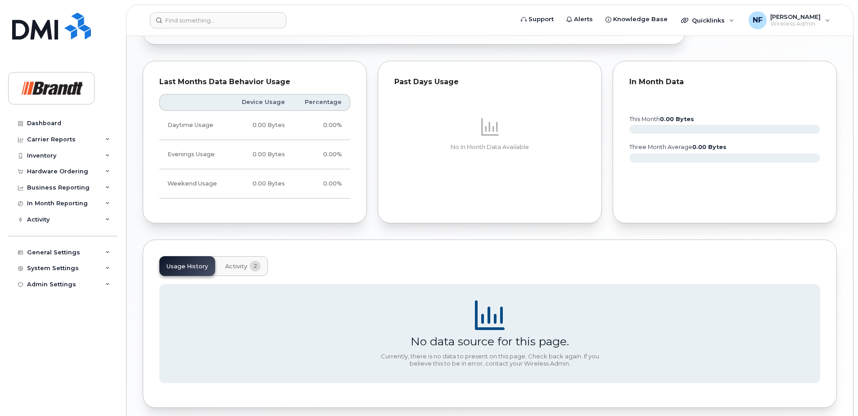
click at [257, 265] on span "2" at bounding box center [255, 266] width 11 height 11
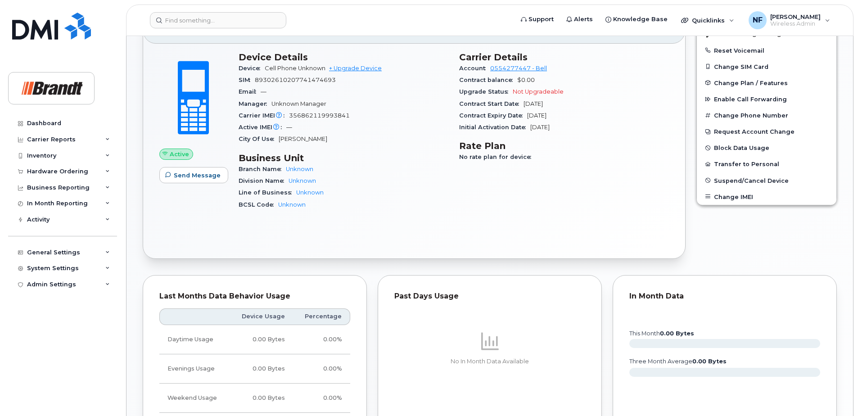
scroll to position [0, 0]
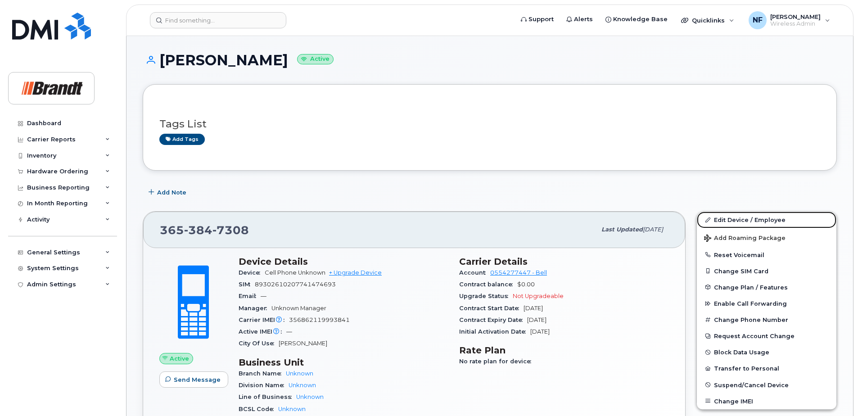
click at [748, 217] on link "Edit Device / Employee" at bounding box center [767, 220] width 140 height 16
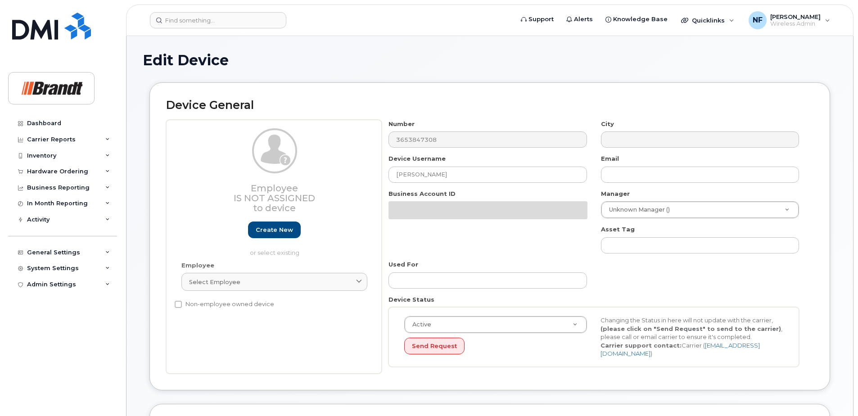
select select "33722384"
select select "34499151"
select select "35132258"
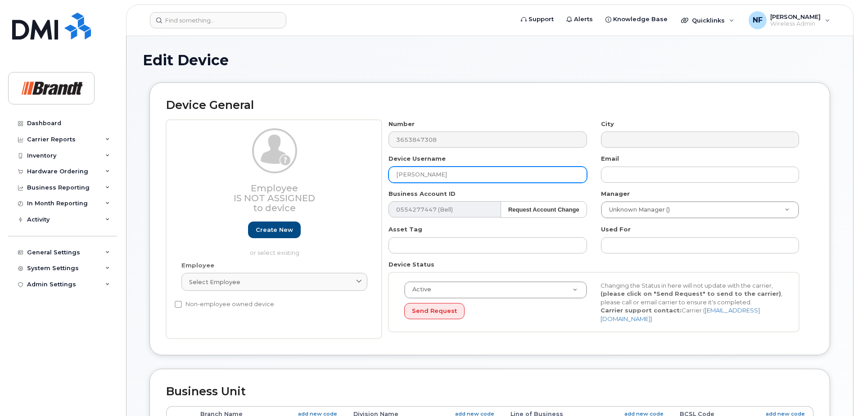
drag, startPoint x: 456, startPoint y: 178, endPoint x: 313, endPoint y: 184, distance: 142.9
click at [313, 184] on div "Employee Is not assigned to device Create new or select existing Employee Selec…" at bounding box center [489, 229] width 647 height 219
type input "[PERSON_NAME]"
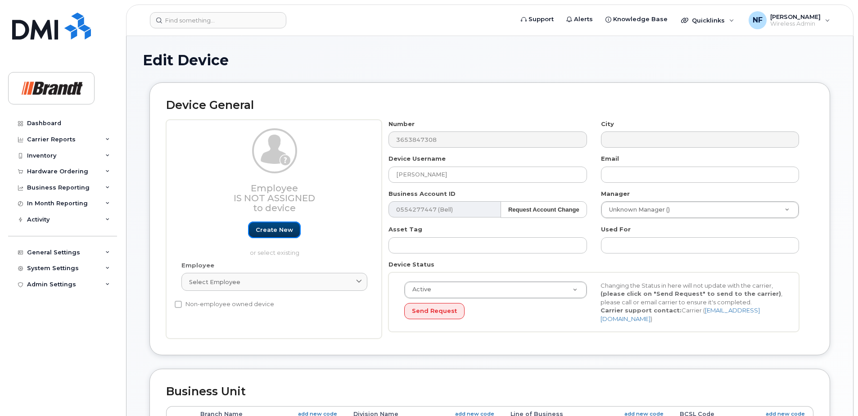
click at [276, 227] on link "Create new" at bounding box center [274, 229] width 53 height 17
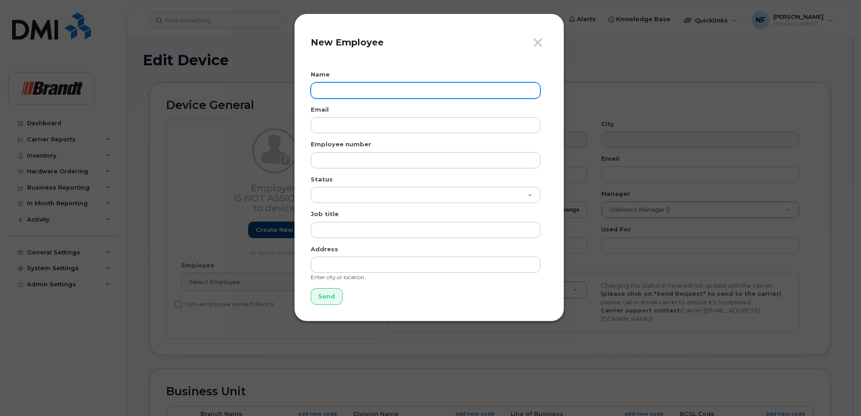
click at [360, 89] on input "text" at bounding box center [426, 90] width 230 height 16
type input "[PERSON_NAME]"
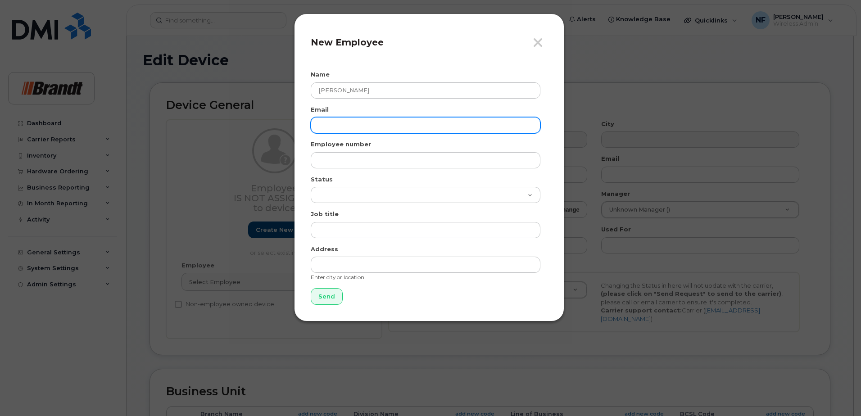
click at [340, 124] on input "email" at bounding box center [426, 125] width 230 height 16
paste input "REcker@brandt.ca"
type input "REcker@brandt.ca"
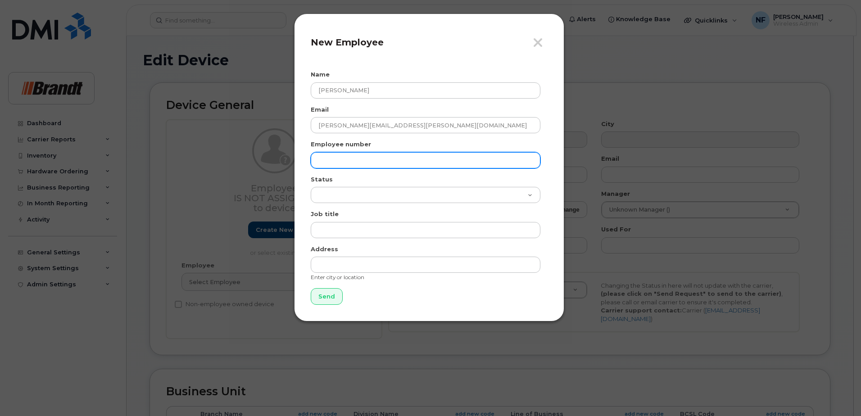
drag, startPoint x: 339, startPoint y: 162, endPoint x: 218, endPoint y: 71, distance: 151.4
click at [339, 162] on input "text" at bounding box center [426, 160] width 230 height 16
click at [373, 160] on input "text" at bounding box center [426, 160] width 230 height 16
paste input "eckero"
type input "eckero"
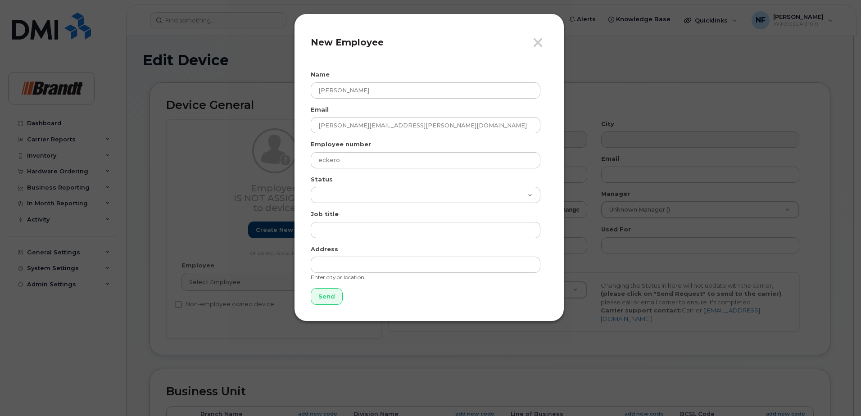
click at [349, 184] on div "Status Active On-Leave Long Term Short Term Maternity Leave Temp Layoff Inactive" at bounding box center [429, 189] width 237 height 28
drag, startPoint x: 352, startPoint y: 189, endPoint x: 363, endPoint y: 198, distance: 14.1
click at [352, 189] on select "Active On-Leave Long Term Short Term Maternity Leave Temp Layoff Inactive" at bounding box center [426, 195] width 230 height 16
select select "active"
click at [311, 187] on select "Active On-Leave Long Term Short Term Maternity Leave Temp Layoff Inactive" at bounding box center [426, 195] width 230 height 16
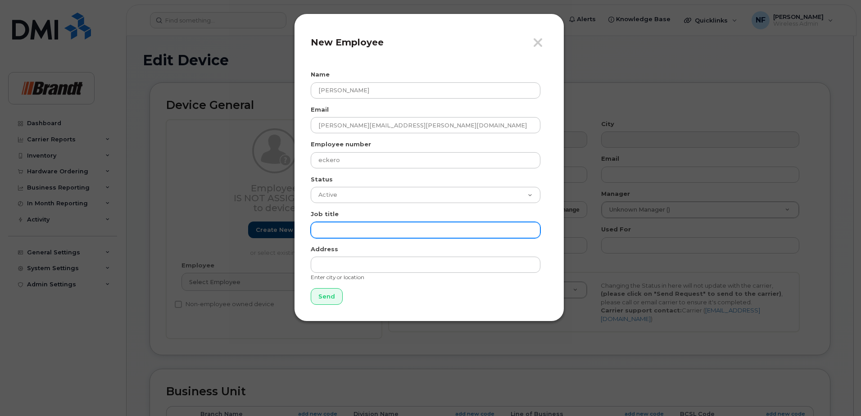
click at [363, 229] on input "text" at bounding box center [426, 230] width 230 height 16
type input "Fieldman BCST - MH"
type input "Stoney Creek"
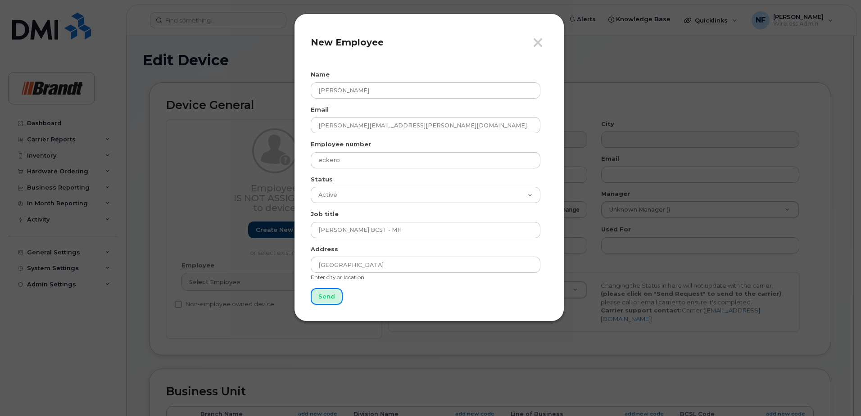
click at [332, 295] on input "Send" at bounding box center [327, 296] width 32 height 17
type input "Send"
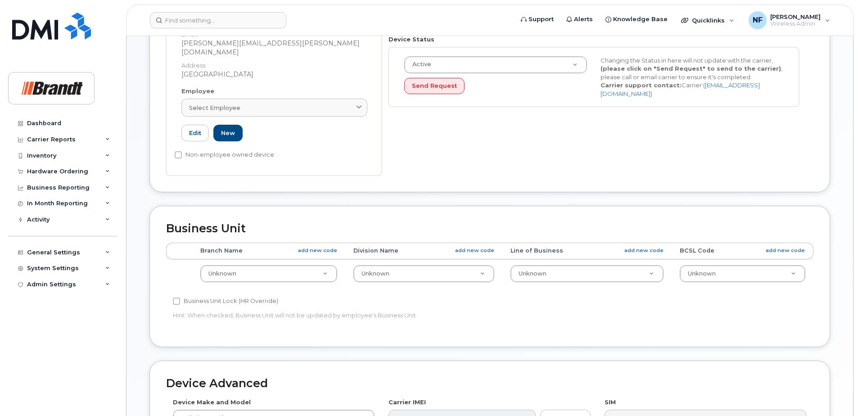
scroll to position [429, 0]
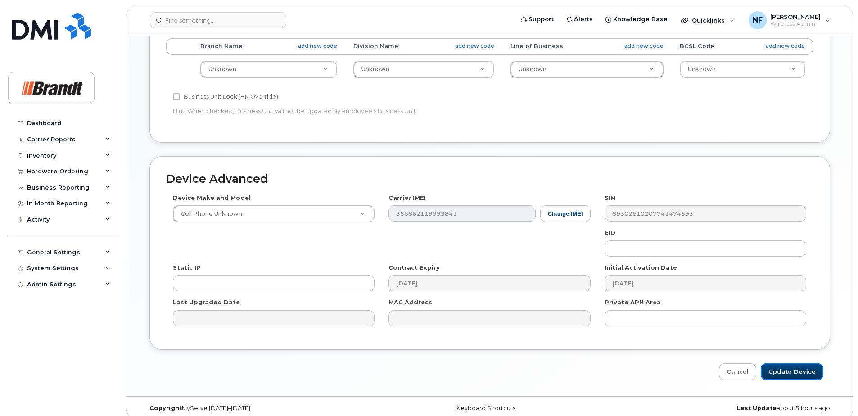
click at [787, 363] on input "Update Device" at bounding box center [792, 371] width 63 height 17
type input "Saving..."
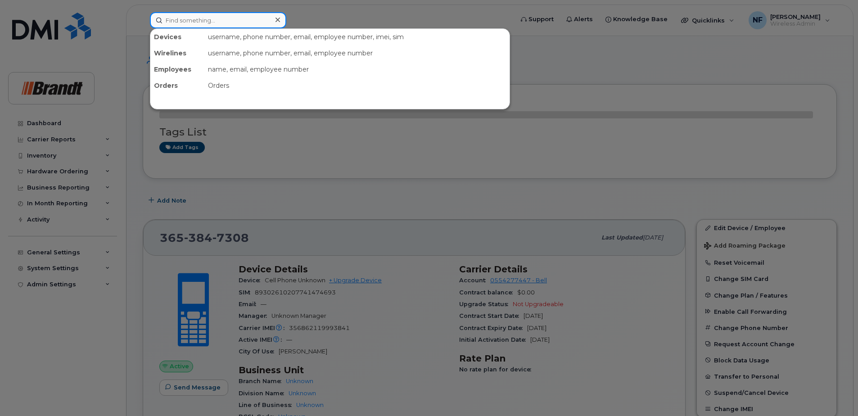
click at [230, 16] on input at bounding box center [218, 20] width 136 height 16
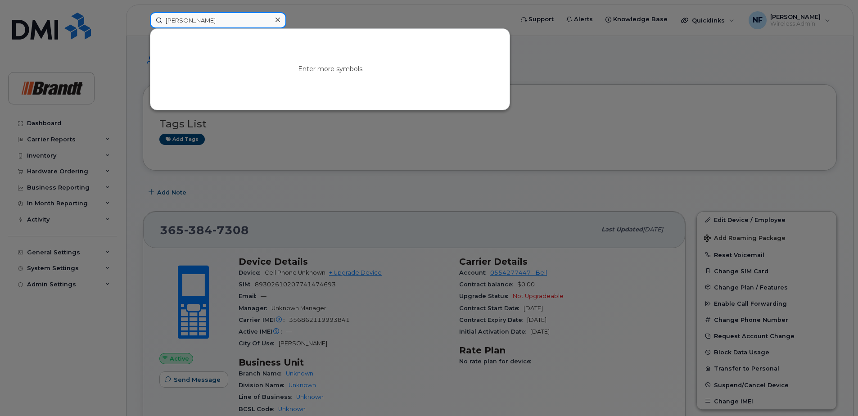
type input "[PERSON_NAME]"
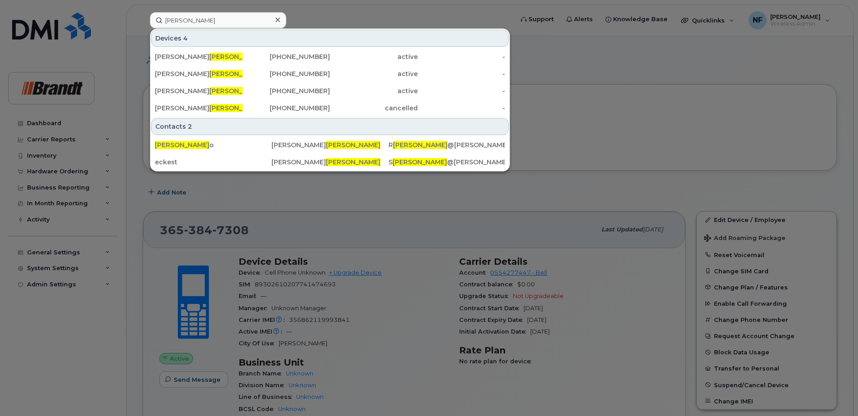
click at [388, 93] on div "active" at bounding box center [374, 90] width 88 height 9
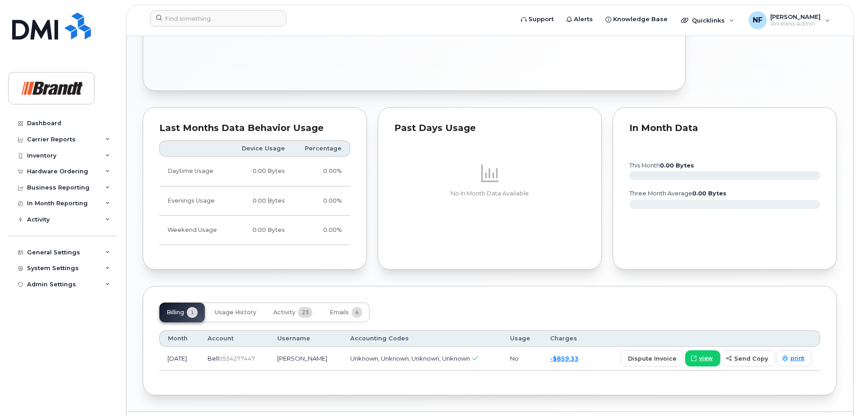
scroll to position [475, 0]
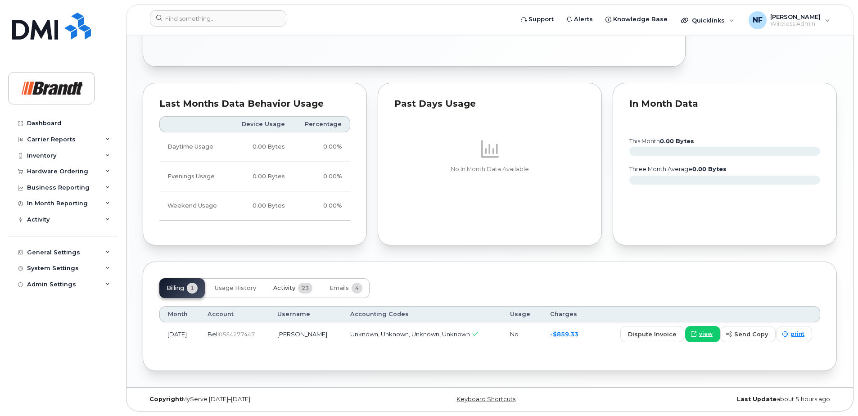
click at [306, 289] on span "23" at bounding box center [305, 288] width 14 height 11
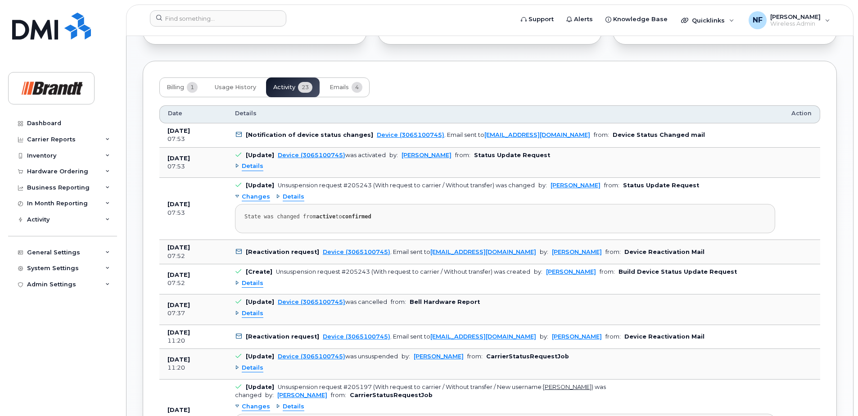
scroll to position [720, 0]
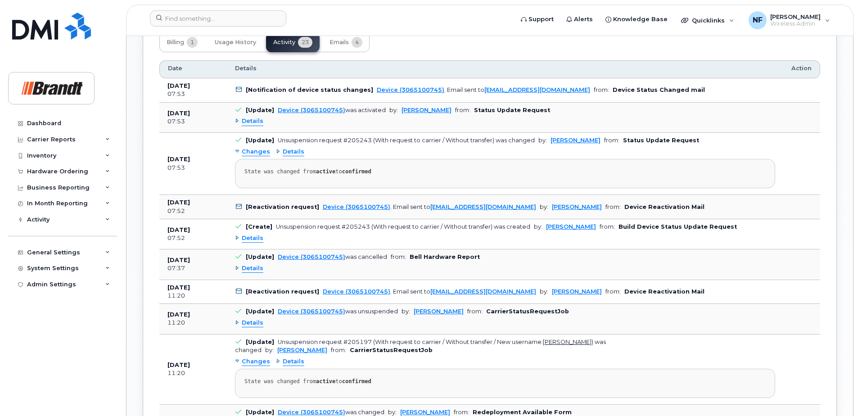
click at [238, 119] on div "Details" at bounding box center [249, 121] width 28 height 9
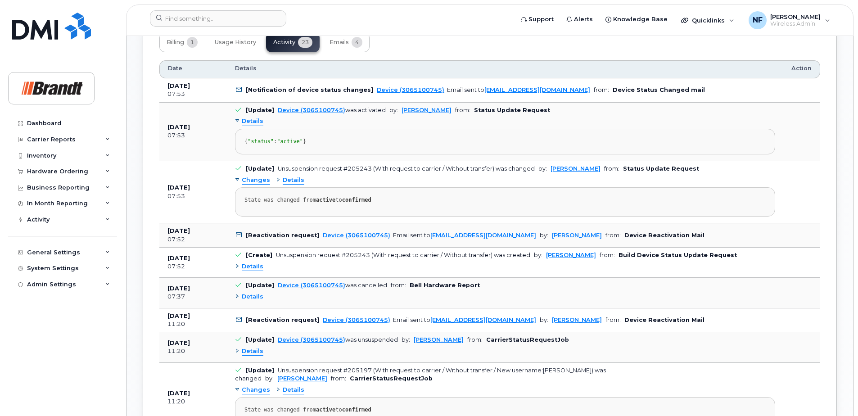
click at [240, 120] on div "Details" at bounding box center [249, 121] width 28 height 9
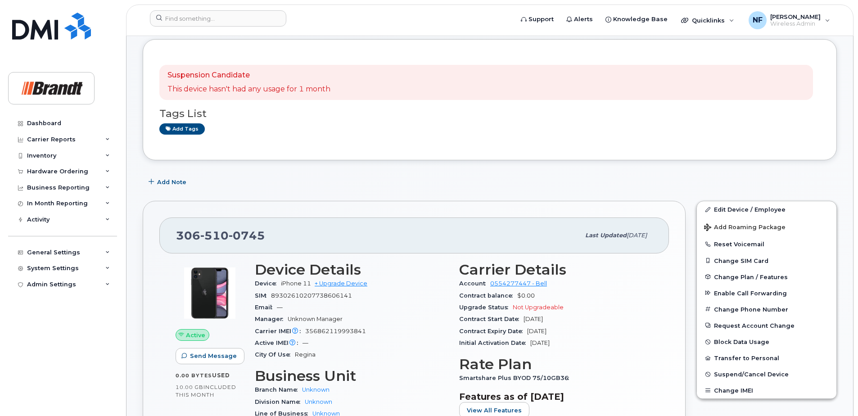
scroll to position [0, 0]
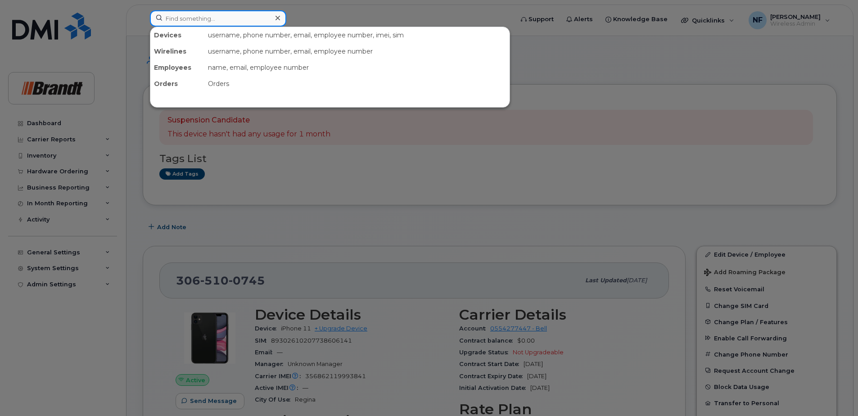
click at [207, 20] on input at bounding box center [218, 18] width 136 height 16
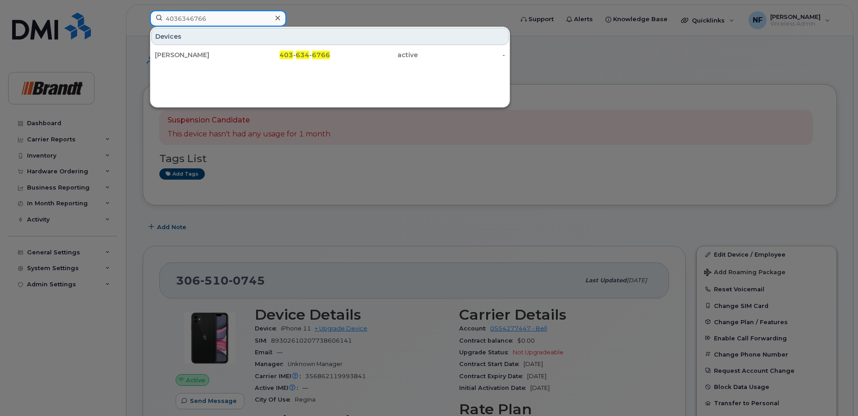
type input "4036346766"
click at [267, 54] on div "403 - 634 - 6766" at bounding box center [287, 54] width 88 height 9
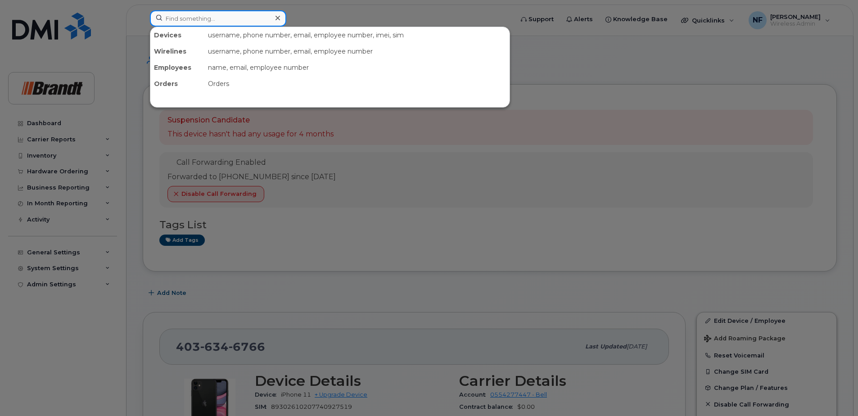
click at [185, 21] on input at bounding box center [218, 18] width 136 height 16
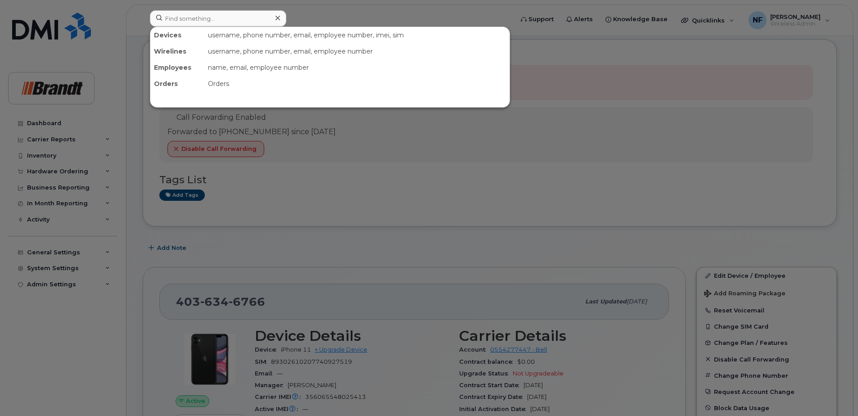
click at [278, 16] on icon at bounding box center [278, 17] width 5 height 7
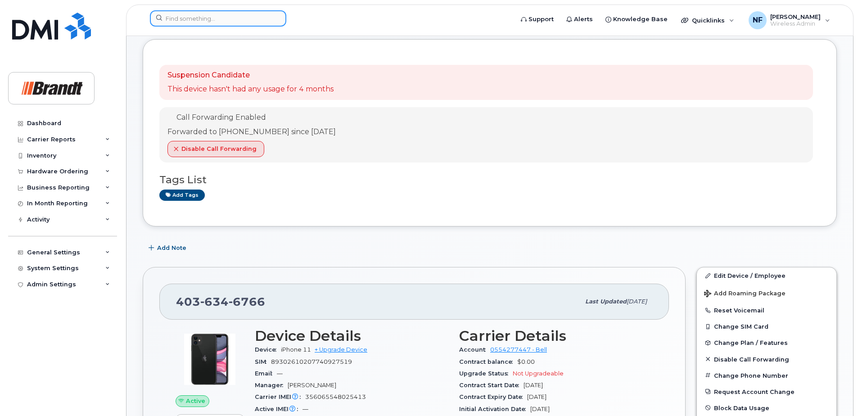
click at [263, 15] on input at bounding box center [218, 18] width 136 height 16
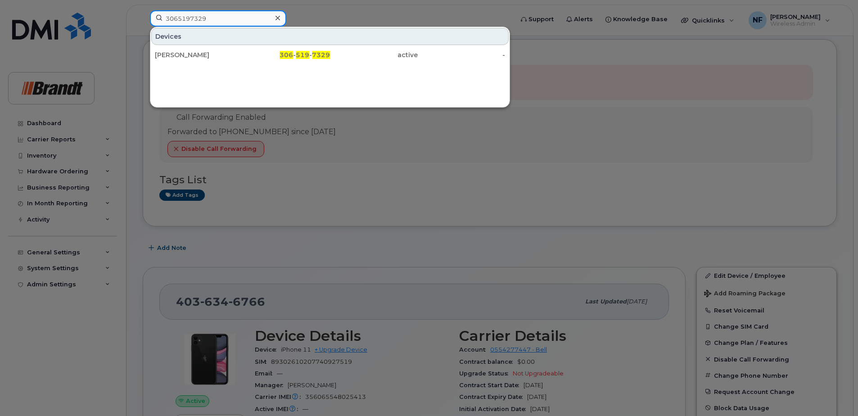
click at [226, 18] on input "3065197329" at bounding box center [218, 18] width 136 height 16
drag, startPoint x: 221, startPoint y: 18, endPoint x: 146, endPoint y: 18, distance: 74.3
click at [146, 18] on div "3065197329 Devices Joshua Juhasz 306 - 519 - 7329 active -" at bounding box center [329, 20] width 372 height 20
type input "3067501112"
click at [220, 54] on div "Trevor Feicht At It" at bounding box center [199, 54] width 88 height 9
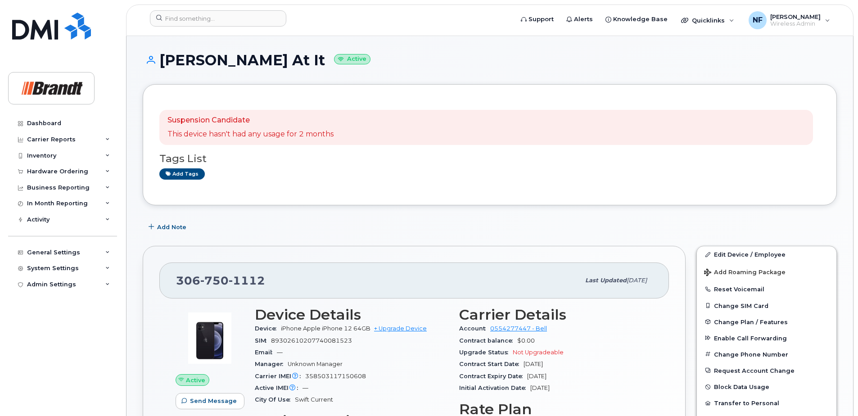
click at [245, 276] on span "1112" at bounding box center [247, 281] width 36 height 14
copy span "306 750 1112"
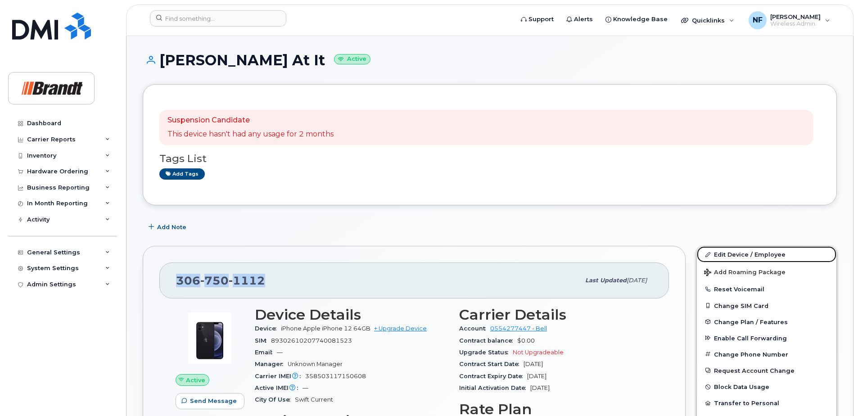
click at [734, 253] on link "Edit Device / Employee" at bounding box center [767, 254] width 140 height 16
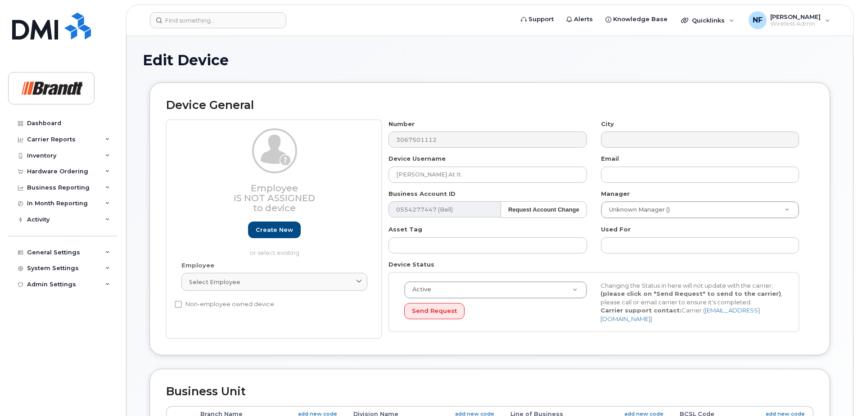
select select "33722384"
select select "34499151"
select select "35132258"
drag, startPoint x: 465, startPoint y: 175, endPoint x: 307, endPoint y: 180, distance: 158.5
click at [307, 180] on div "Employee Is not assigned to device Create new or select existing Employee Selec…" at bounding box center [489, 229] width 647 height 219
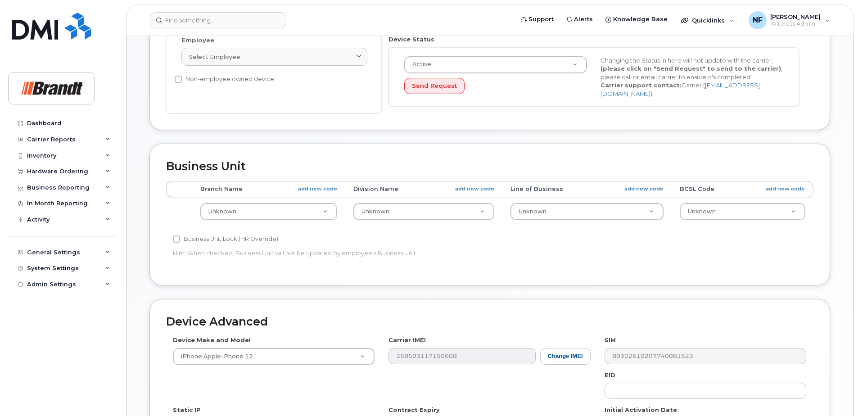
scroll to position [373, 0]
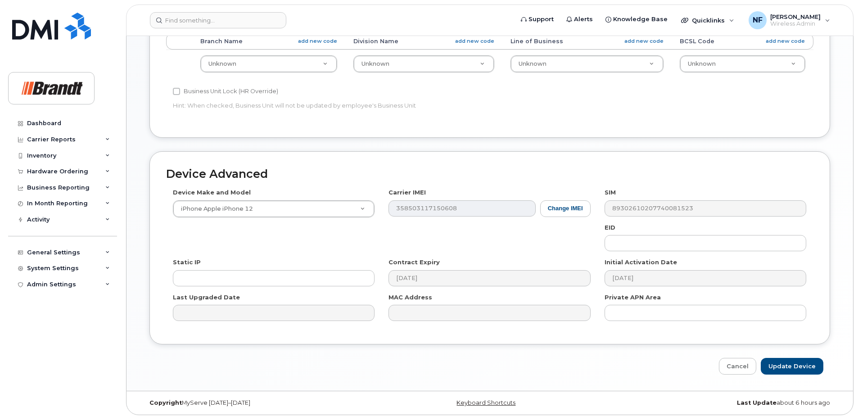
type input "[PERSON_NAME]"
click at [778, 364] on input "Update Device" at bounding box center [792, 366] width 63 height 17
type input "Saving..."
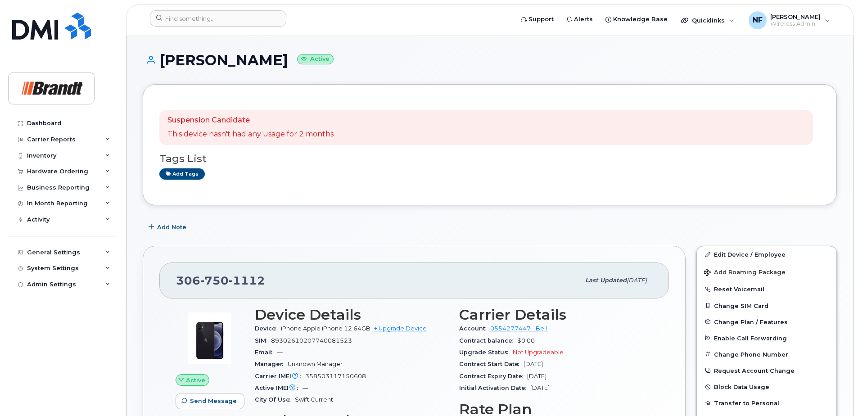
click at [248, 280] on span "1112" at bounding box center [247, 281] width 36 height 14
copy span "[PHONE_NUMBER]"
click at [234, 15] on input at bounding box center [218, 18] width 136 height 16
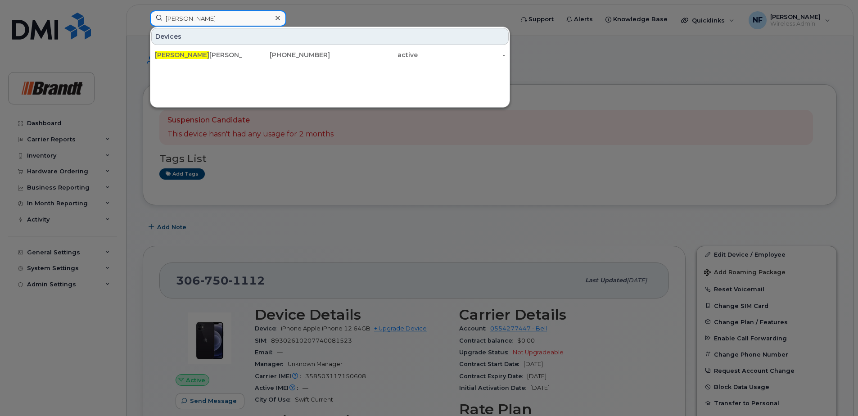
type input "[PERSON_NAME]"
click at [223, 56] on div "[PERSON_NAME] [PERSON_NAME]" at bounding box center [199, 54] width 88 height 9
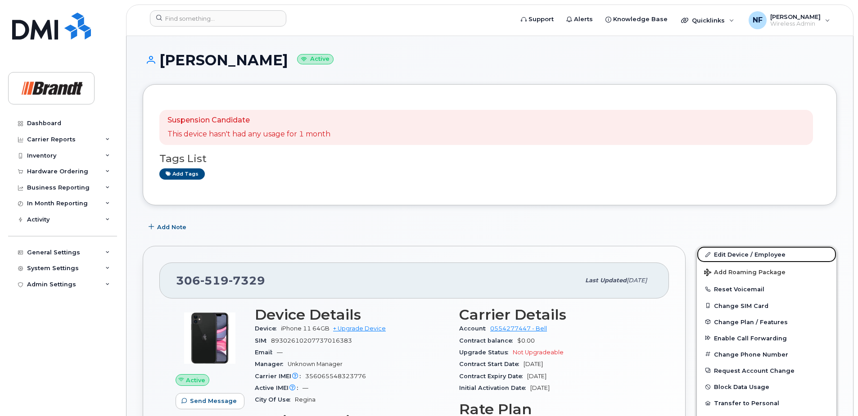
click at [736, 258] on link "Edit Device / Employee" at bounding box center [767, 254] width 140 height 16
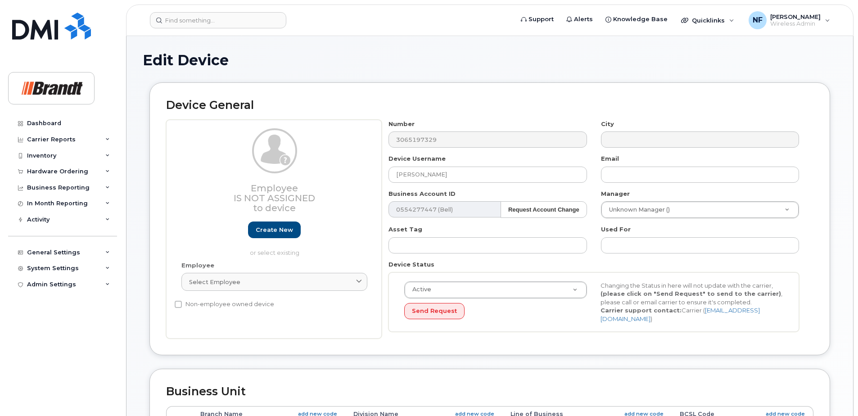
select select "33722384"
select select "34499151"
select select "35132258"
drag, startPoint x: 452, startPoint y: 176, endPoint x: 390, endPoint y: 176, distance: 61.7
click at [390, 176] on input "[PERSON_NAME]" at bounding box center [488, 175] width 198 height 16
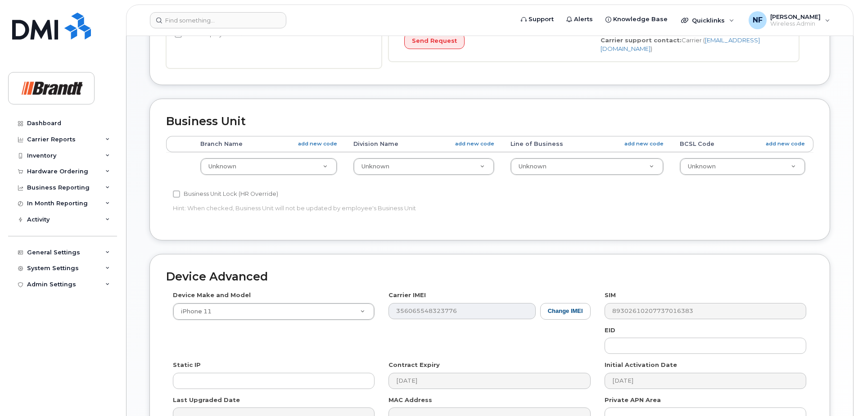
scroll to position [45, 0]
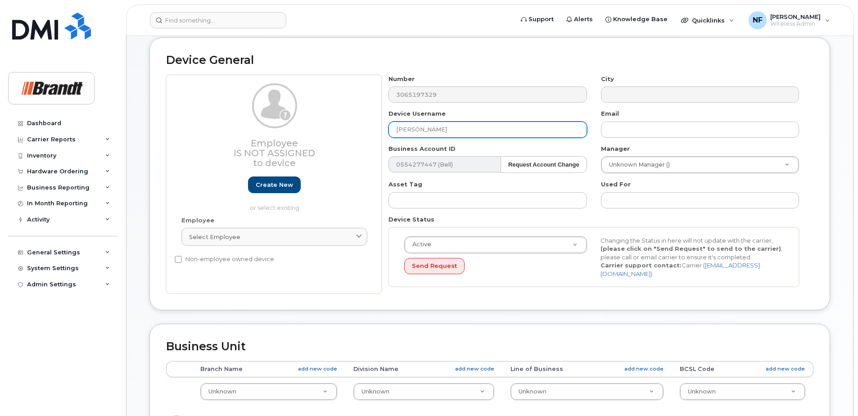
type input "[PERSON_NAME]"
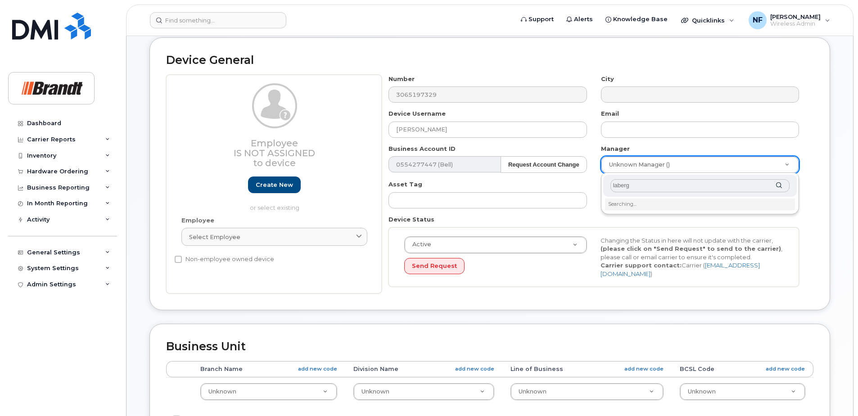
type input "[PERSON_NAME]"
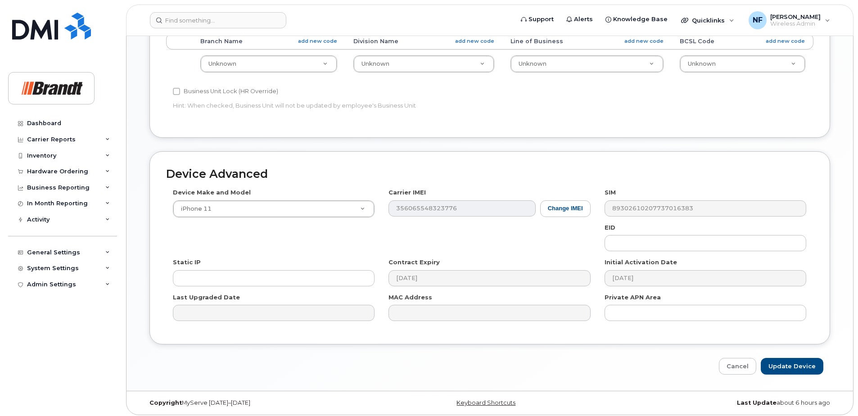
scroll to position [0, 0]
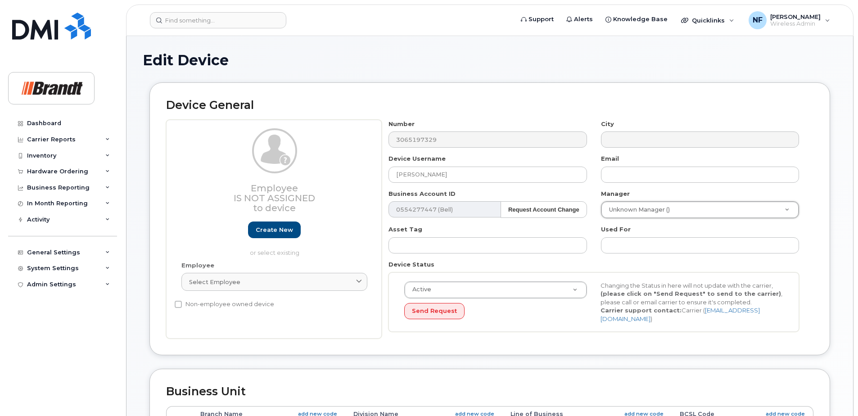
click at [762, 329] on div "Number 3065197329 City Device Username [PERSON_NAME] Email Business Account ID …" at bounding box center [594, 229] width 425 height 219
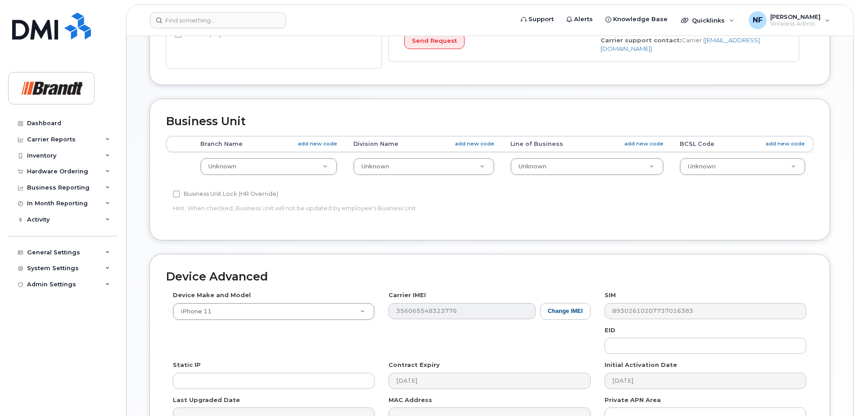
scroll to position [373, 0]
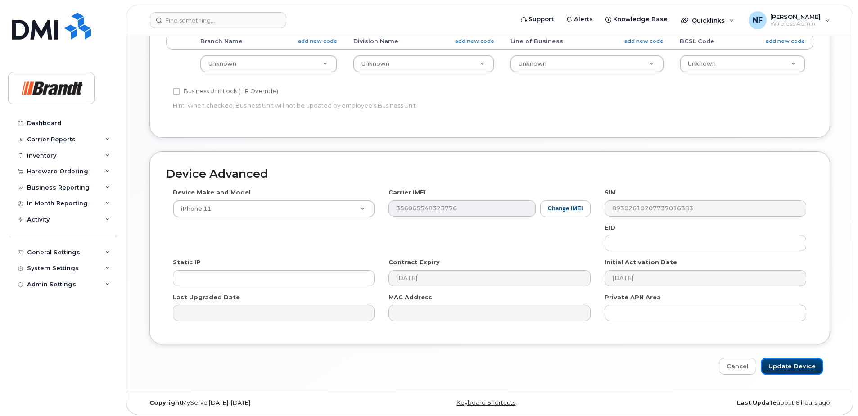
click at [786, 363] on input "Update Device" at bounding box center [792, 366] width 63 height 17
type input "Saving..."
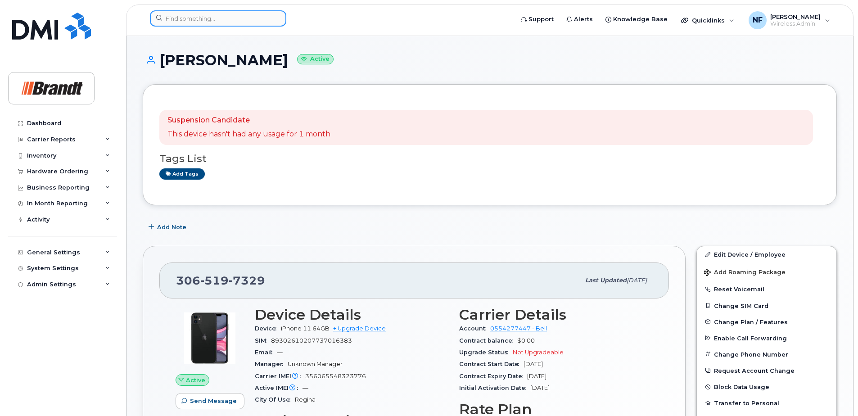
click at [229, 15] on input at bounding box center [218, 18] width 136 height 16
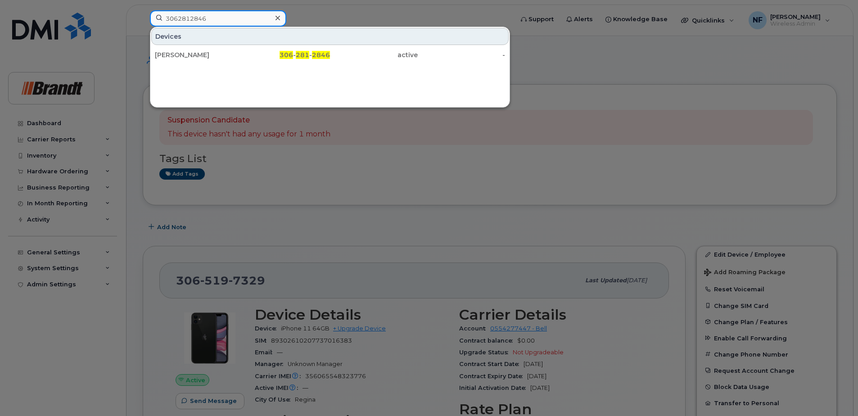
type input "3062812846"
click at [258, 54] on div "306 - 281 - 2846" at bounding box center [287, 54] width 88 height 9
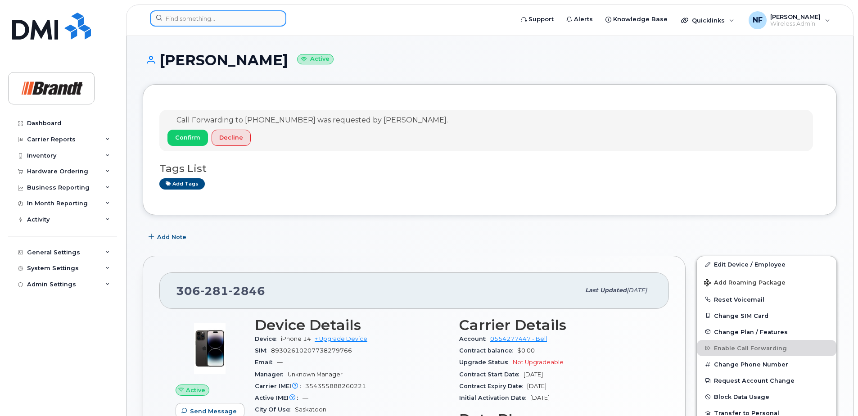
click at [262, 12] on input at bounding box center [218, 18] width 136 height 16
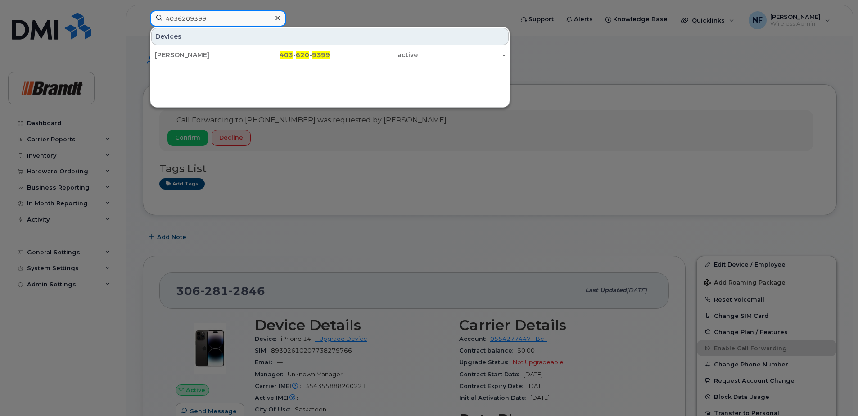
type input "4036209399"
click at [263, 52] on div "403 - 620 - 9399" at bounding box center [287, 54] width 88 height 9
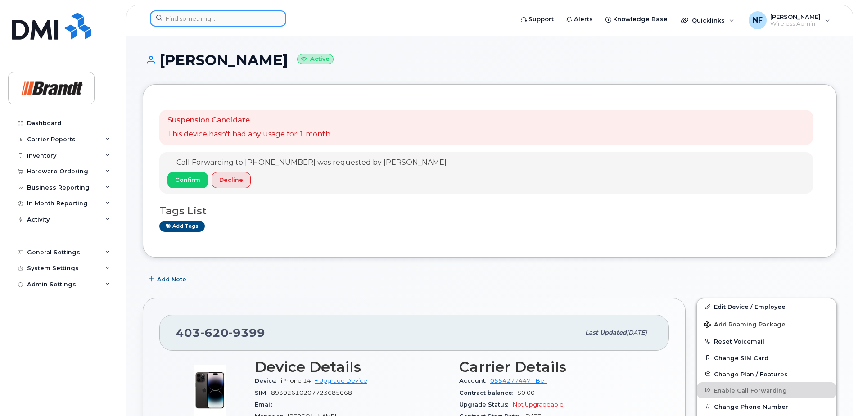
click at [188, 22] on input at bounding box center [218, 18] width 136 height 16
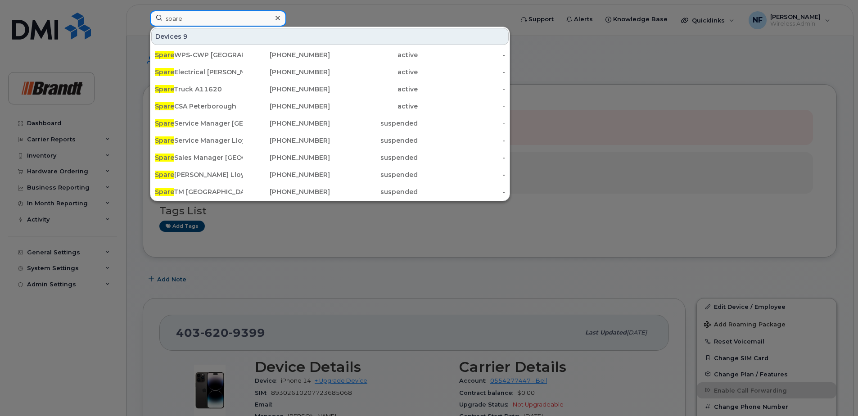
drag, startPoint x: 195, startPoint y: 20, endPoint x: 146, endPoint y: 20, distance: 48.6
click at [146, 20] on div "spare Devices 9 Spare WPS-CWP [GEOGRAPHIC_DATA] [PHONE_NUMBER] active - Spare E…" at bounding box center [329, 20] width 372 height 20
type input "[PERSON_NAME]"
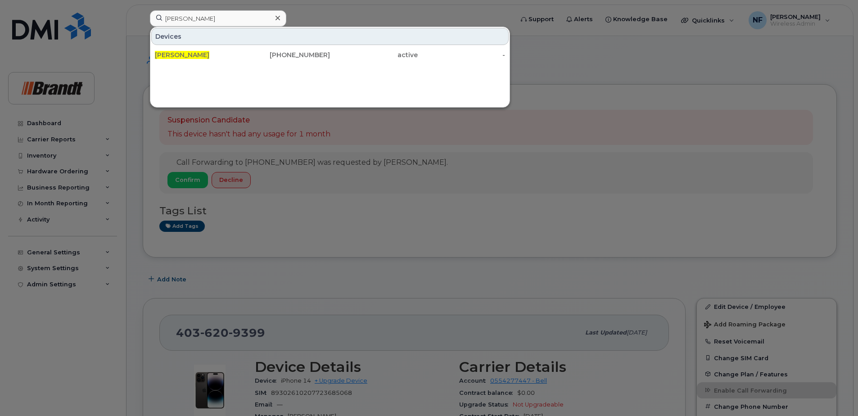
click at [219, 50] on div "[PERSON_NAME]" at bounding box center [199, 55] width 88 height 16
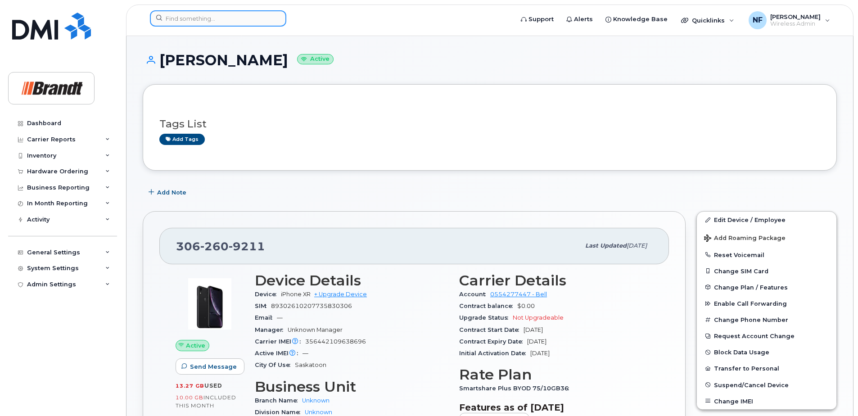
click at [242, 15] on input at bounding box center [218, 18] width 136 height 16
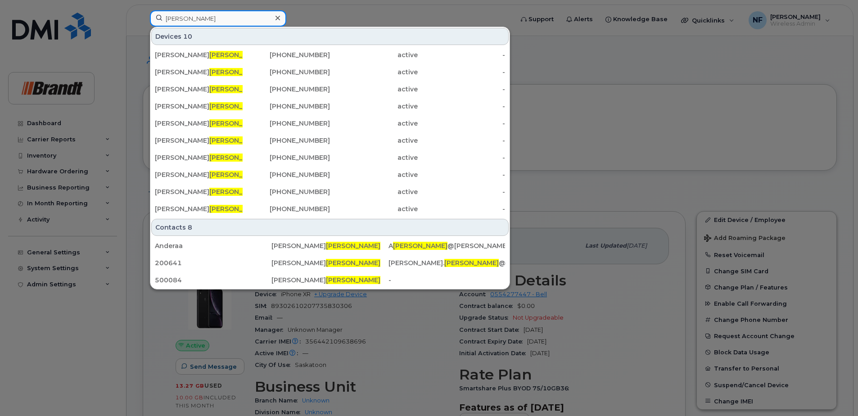
drag, startPoint x: 198, startPoint y: 16, endPoint x: 113, endPoint y: 21, distance: 85.2
click at [143, 21] on div "[PERSON_NAME] 10 [PERSON_NAME] [PHONE_NUMBER] active - [PERSON_NAME] [PHONE_NUM…" at bounding box center [329, 20] width 372 height 20
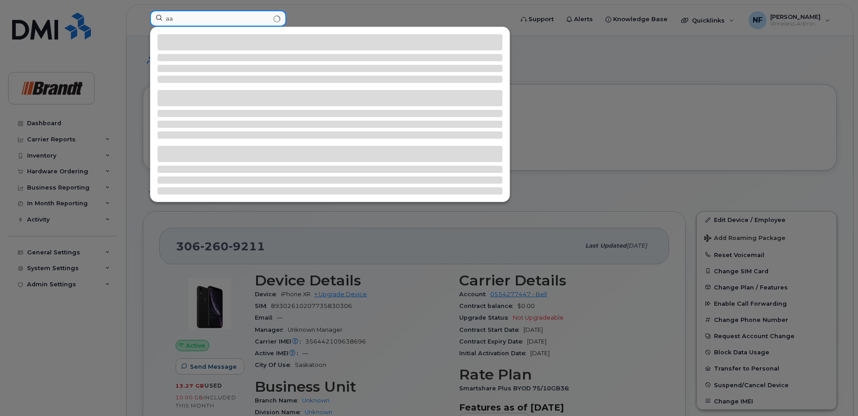
type input "a"
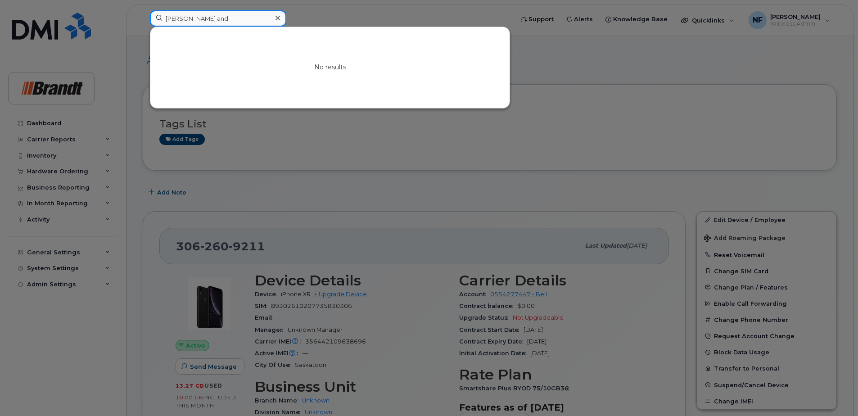
type input "[PERSON_NAME] and"
click at [277, 20] on icon at bounding box center [278, 17] width 5 height 7
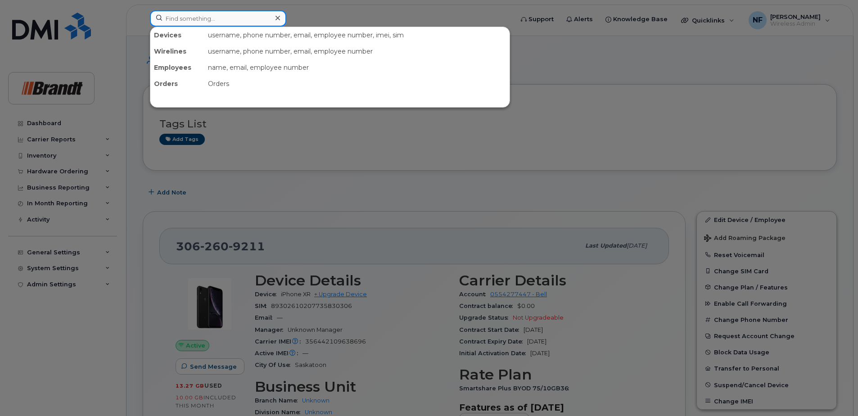
click at [260, 18] on input at bounding box center [218, 18] width 136 height 16
click at [208, 19] on input at bounding box center [218, 18] width 136 height 16
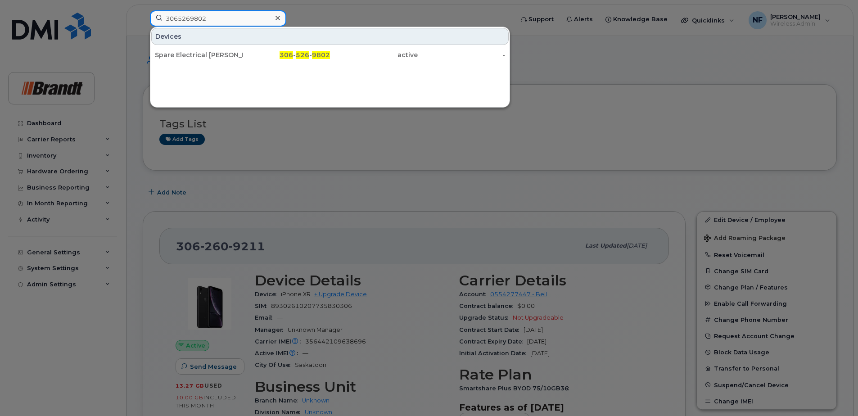
type input "3065269802"
click at [241, 57] on div "Spare Electrical [PERSON_NAME]" at bounding box center [199, 54] width 88 height 9
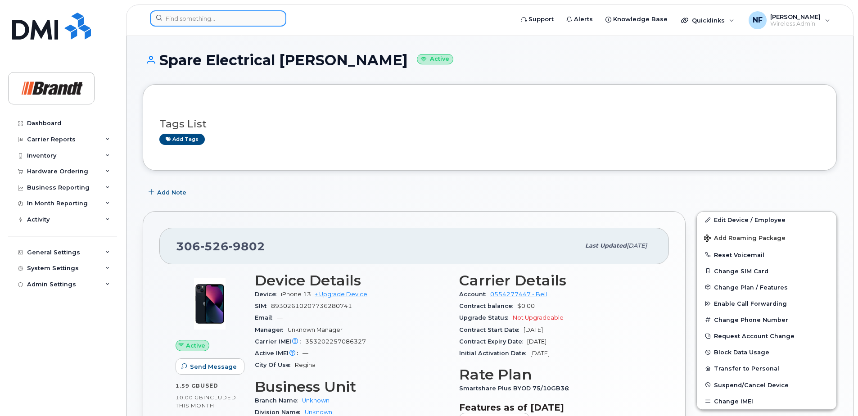
click at [211, 19] on input at bounding box center [218, 18] width 136 height 16
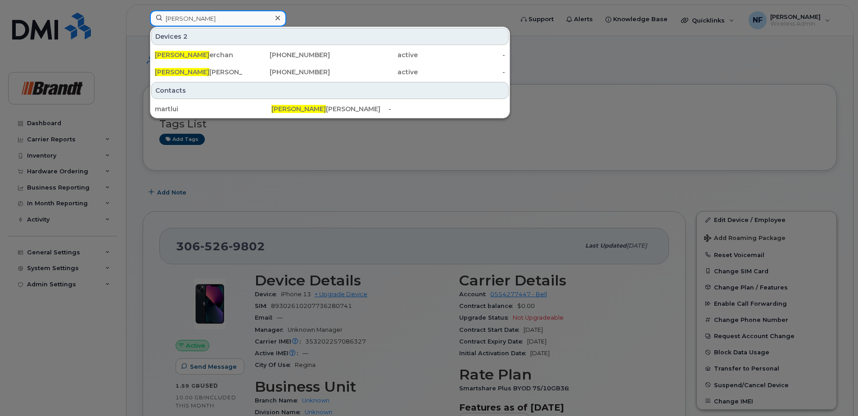
type input "[PERSON_NAME]"
click at [277, 18] on icon at bounding box center [278, 18] width 5 height 5
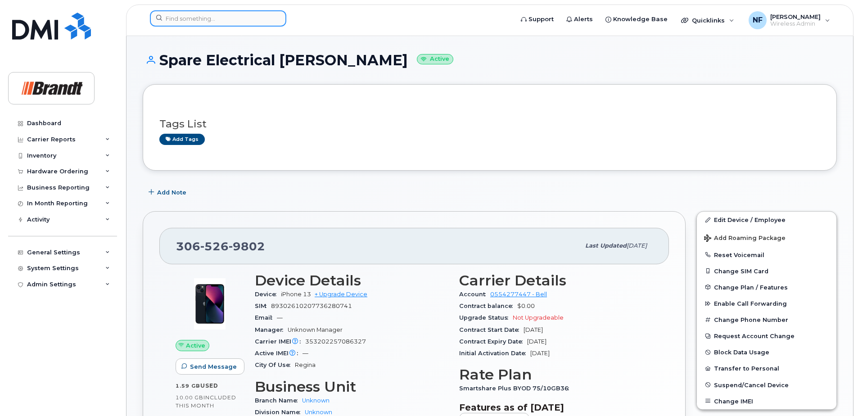
click at [262, 21] on input at bounding box center [218, 18] width 136 height 16
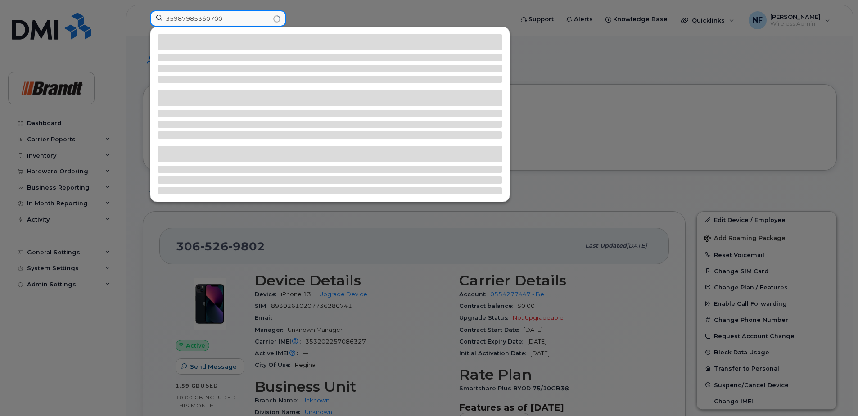
type input "359879853607004"
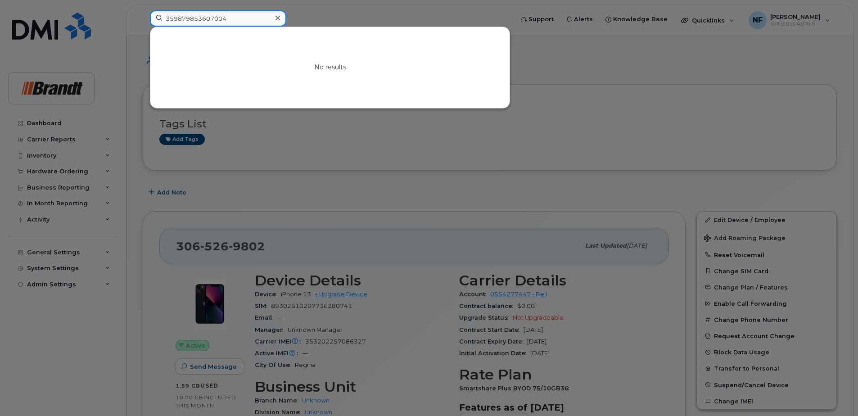
drag, startPoint x: 210, startPoint y: 20, endPoint x: 147, endPoint y: 18, distance: 63.5
click at [147, 18] on div "359879853607004 No results" at bounding box center [329, 20] width 372 height 20
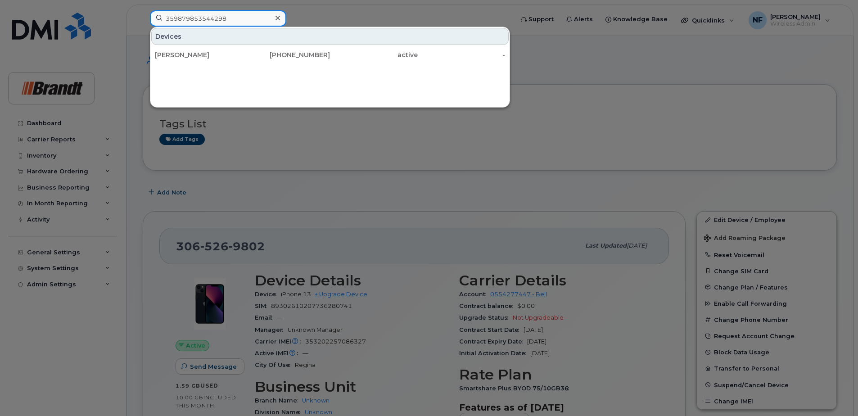
type input "359879853544298"
click at [277, 56] on div "306-471-7400" at bounding box center [287, 54] width 88 height 9
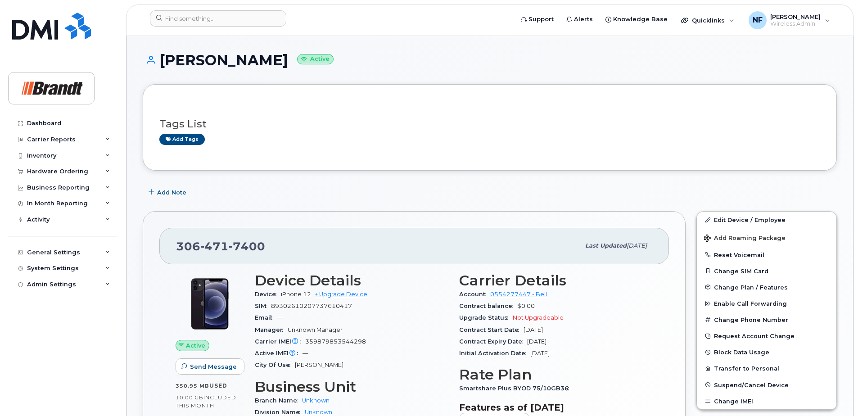
scroll to position [90, 0]
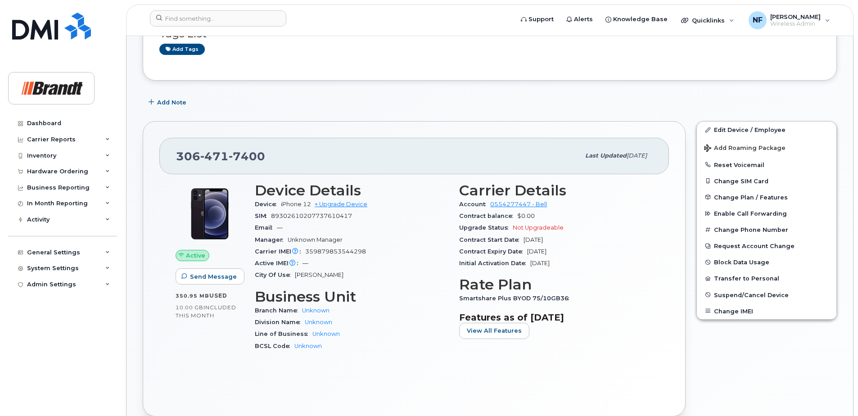
click at [183, 9] on header "Support Alerts Knowledge Base Quicklinks Suspend / Cancel Device Change SIM Car…" at bounding box center [490, 21] width 728 height 32
click at [193, 18] on input at bounding box center [218, 18] width 136 height 16
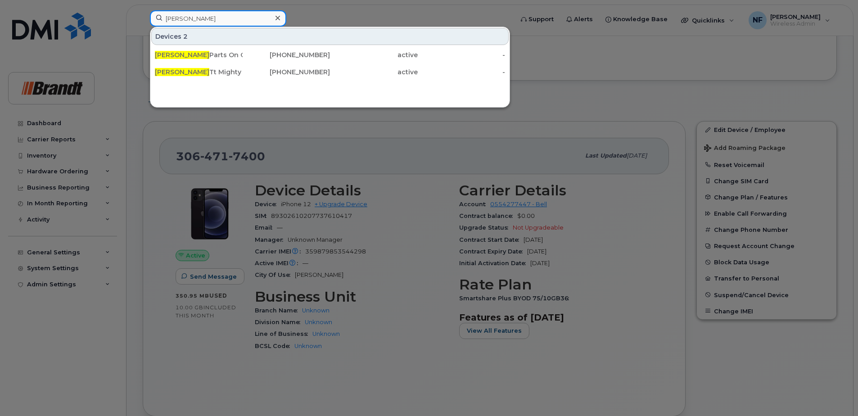
type input "[PERSON_NAME]"
click at [214, 51] on div "[PERSON_NAME] Parts On Call" at bounding box center [199, 54] width 88 height 9
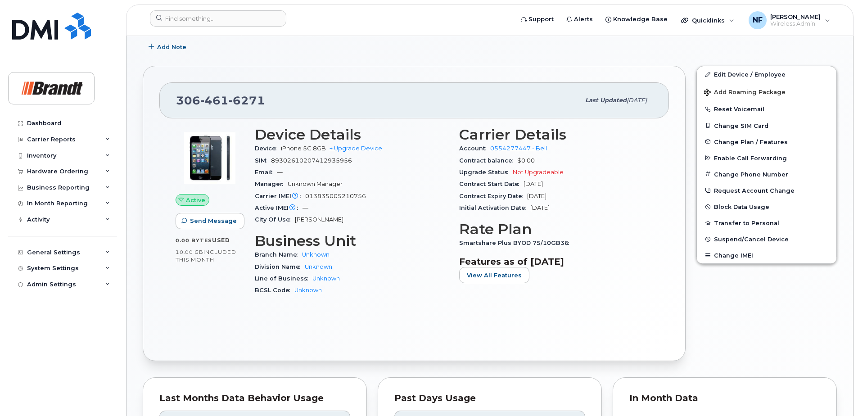
scroll to position [225, 0]
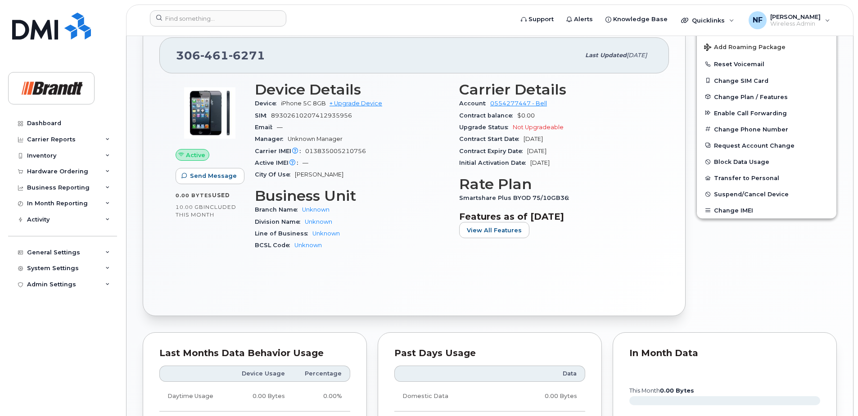
click at [250, 50] on span "6271" at bounding box center [247, 56] width 36 height 14
copy span "[PHONE_NUMBER]"
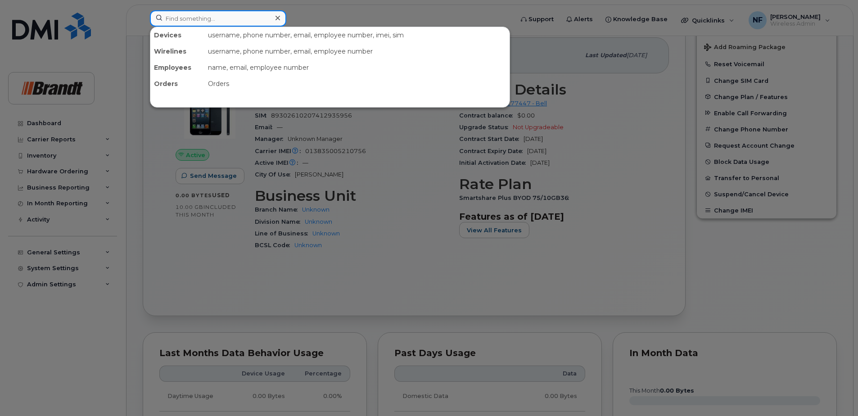
click at [218, 16] on input at bounding box center [218, 18] width 136 height 16
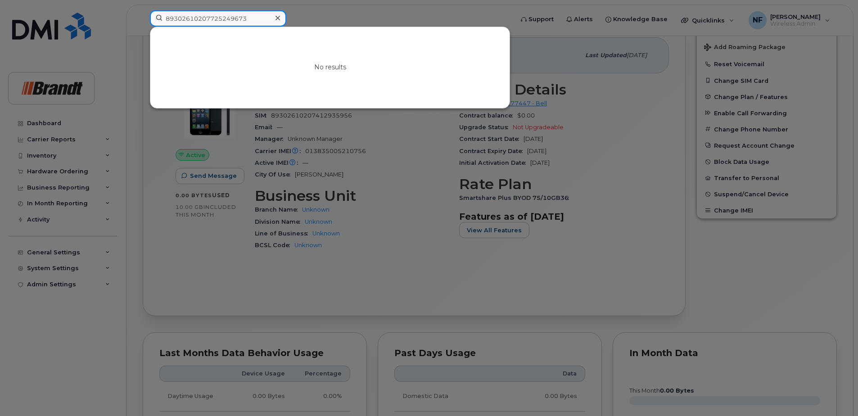
type input "89302610207725249673"
click at [278, 18] on icon at bounding box center [278, 18] width 5 height 5
